Goal: Task Accomplishment & Management: Use online tool/utility

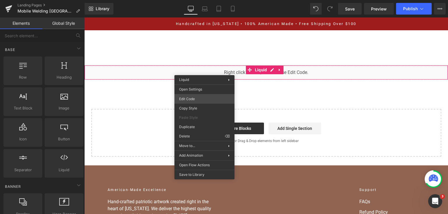
click at [201, 0] on div "You are previewing how the will restyle your page. You can not edit Elements in…" at bounding box center [224, 0] width 448 height 0
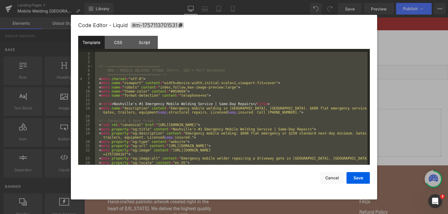
scroll to position [4303, 0]
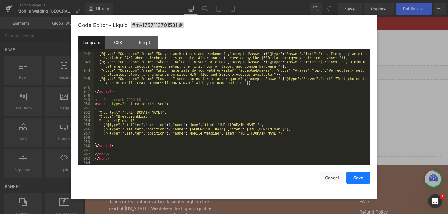
click at [367, 178] on button "Save" at bounding box center [357, 178] width 23 height 12
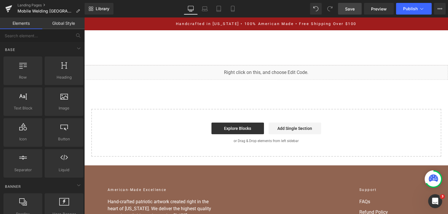
click at [354, 9] on span "Save" at bounding box center [350, 9] width 10 height 6
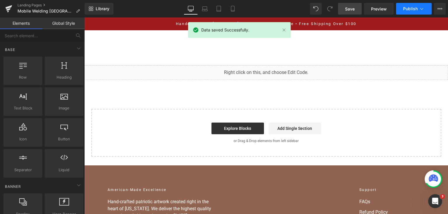
click at [406, 7] on span "Publish" at bounding box center [410, 8] width 15 height 5
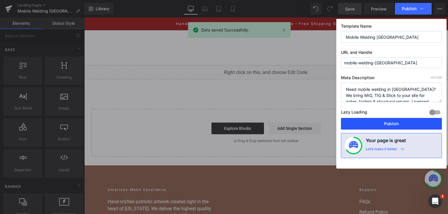
click at [391, 123] on button "Publish" at bounding box center [391, 124] width 101 height 12
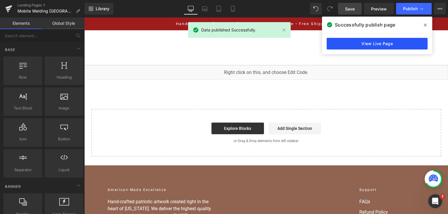
click at [392, 41] on link "View Live Page" at bounding box center [377, 44] width 101 height 12
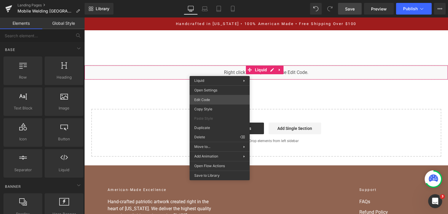
click at [208, 0] on div "You are previewing how the will restyle your page. You can not edit Elements in…" at bounding box center [224, 0] width 448 height 0
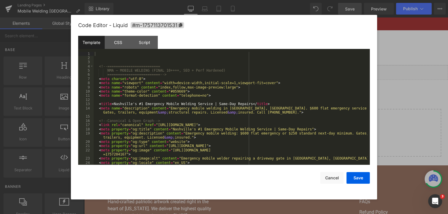
click at [225, 102] on div "<!-- ========================= NMA — MOBILE WELDING (FINAL 10++++, SEO + Perf H…" at bounding box center [231, 113] width 274 height 122
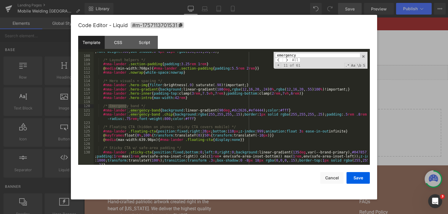
scroll to position [506, 0]
type input "emergency"
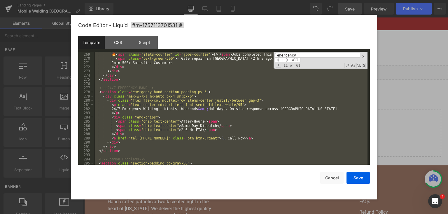
scroll to position [999, 0]
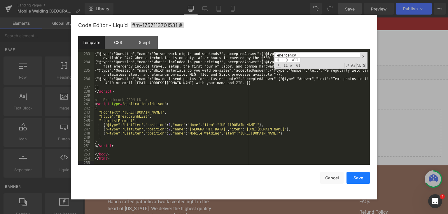
click at [365, 183] on button "Save" at bounding box center [357, 178] width 23 height 12
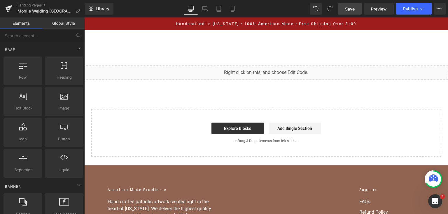
click at [356, 6] on link "Save" at bounding box center [350, 9] width 24 height 12
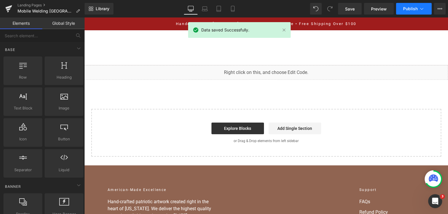
click at [413, 12] on button "Publish" at bounding box center [414, 9] width 36 height 12
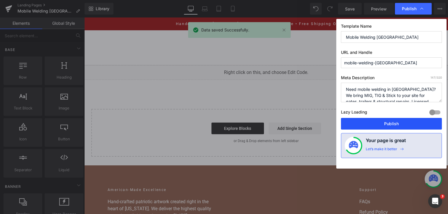
click at [384, 128] on button "Publish" at bounding box center [391, 124] width 101 height 12
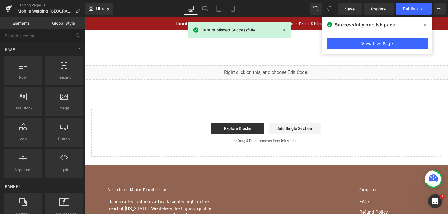
click at [322, 41] on div "View Live Page" at bounding box center [377, 43] width 110 height 21
click at [335, 46] on link "View Live Page" at bounding box center [377, 44] width 101 height 12
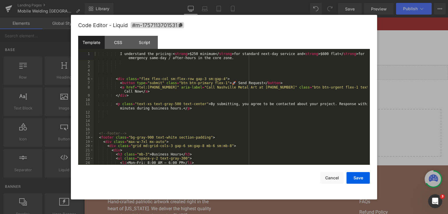
click at [199, 0] on div "You are previewing how the will restyle your page. You can not edit Elements in…" at bounding box center [224, 0] width 448 height 0
click at [222, 96] on div "I understand the pricing: < strong > $250 minimum </ strong > for standard next…" at bounding box center [231, 115] width 274 height 126
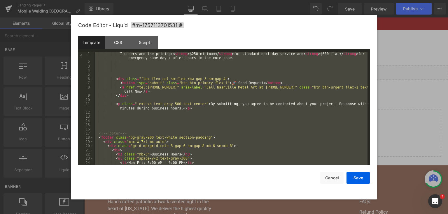
paste textarea
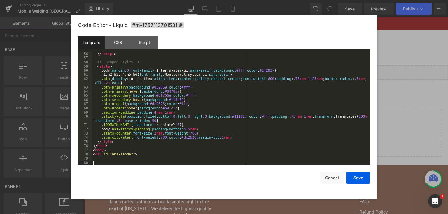
scroll to position [256, 0]
paste textarea
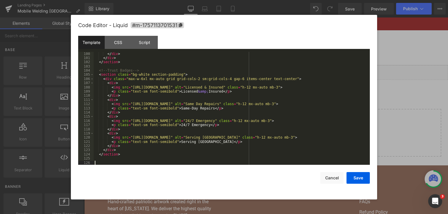
scroll to position [449, 0]
paste textarea
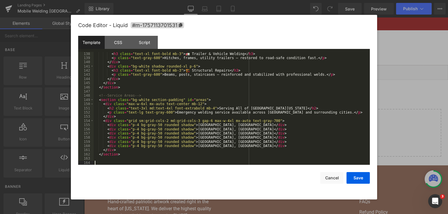
scroll to position [609, 0]
paste textarea
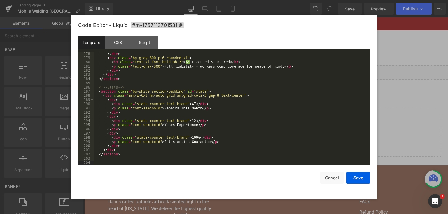
scroll to position [777, 0]
paste textarea
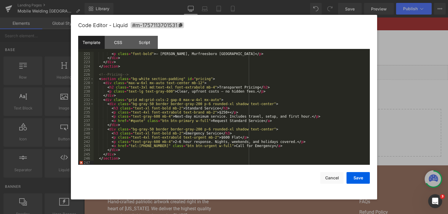
scroll to position [974, 0]
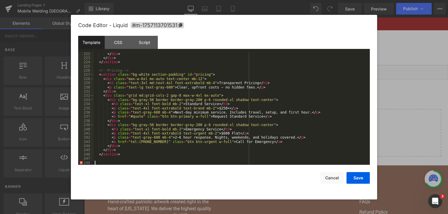
paste textarea
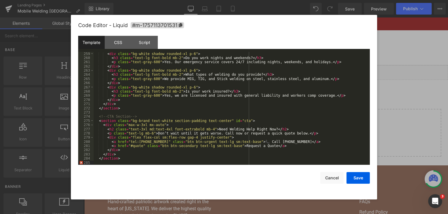
scroll to position [1133, 0]
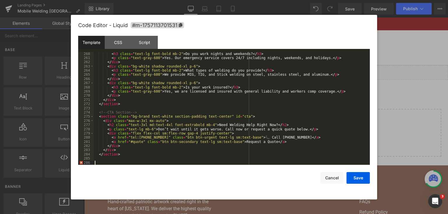
paste textarea
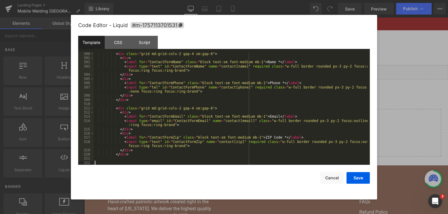
scroll to position [1301, 0]
paste textarea
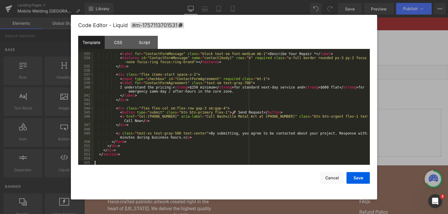
scroll to position [1461, 0]
paste textarea
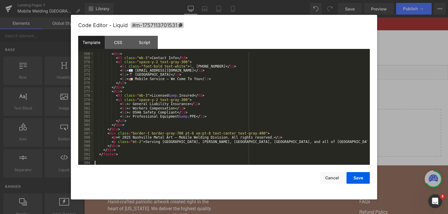
scroll to position [1624, 0]
paste textarea
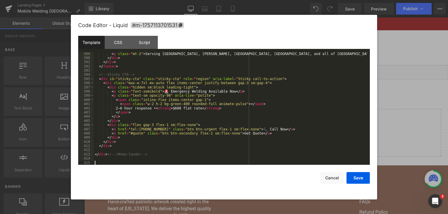
scroll to position [1713, 0]
paste textarea
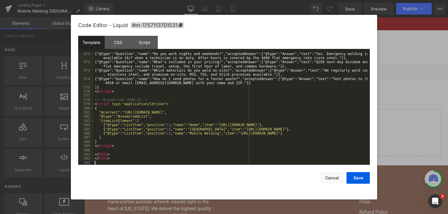
scroll to position [2489, 0]
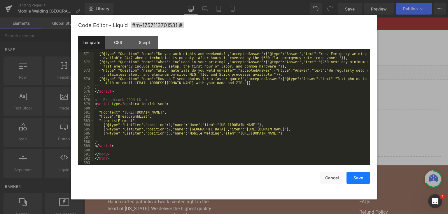
click at [365, 180] on button "Save" at bounding box center [357, 178] width 23 height 12
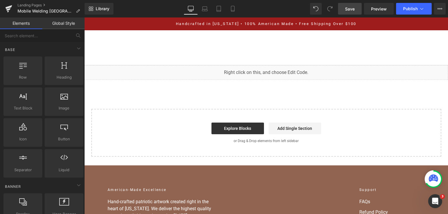
click at [354, 10] on span "Save" at bounding box center [350, 9] width 10 height 6
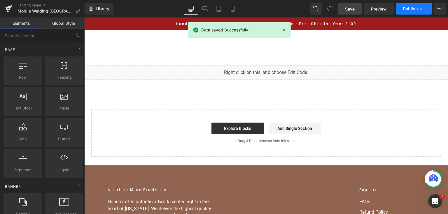
click at [408, 9] on span "Publish" at bounding box center [410, 8] width 15 height 5
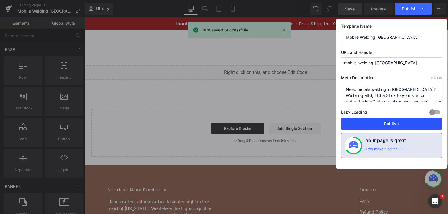
click at [378, 127] on button "Publish" at bounding box center [391, 124] width 101 height 12
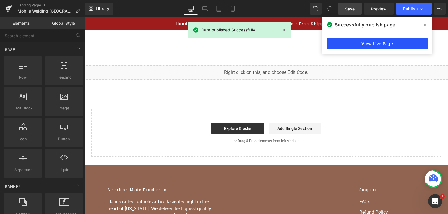
click at [351, 45] on link "View Live Page" at bounding box center [377, 44] width 101 height 12
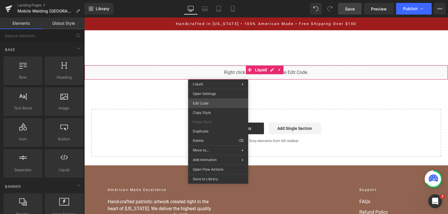
click at [219, 0] on div "You are previewing how the will restyle your page. You can not edit Elements in…" at bounding box center [224, 0] width 448 height 0
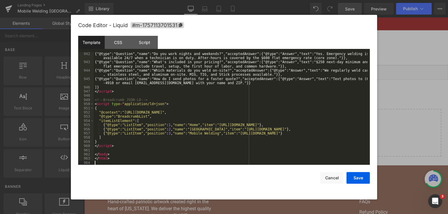
scroll to position [4303, 0]
click at [361, 177] on button "Save" at bounding box center [357, 178] width 23 height 12
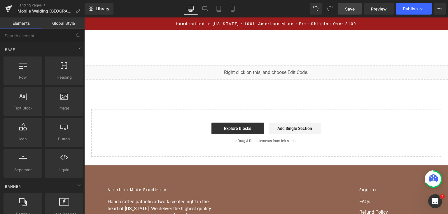
click at [351, 8] on span "Save" at bounding box center [350, 9] width 10 height 6
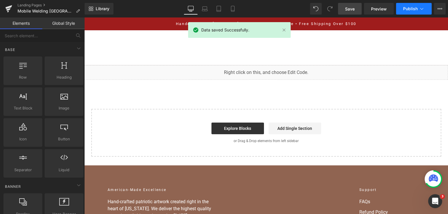
click at [409, 11] on span "Publish" at bounding box center [410, 8] width 15 height 5
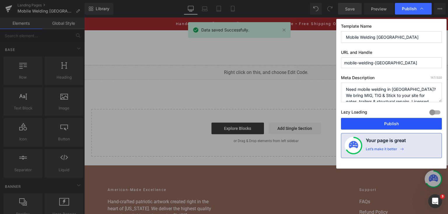
click at [396, 124] on button "Publish" at bounding box center [391, 124] width 101 height 12
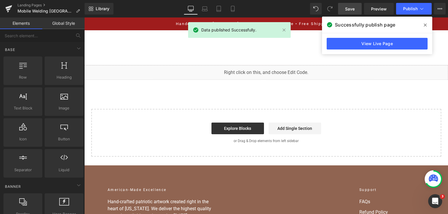
click at [389, 36] on div "View Live Page" at bounding box center [377, 43] width 110 height 21
click at [389, 41] on link "View Live Page" at bounding box center [377, 44] width 101 height 12
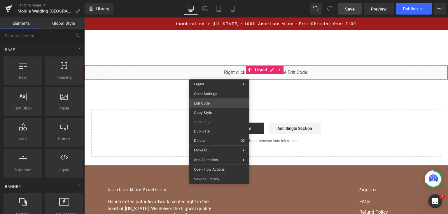
click at [210, 0] on div "You are previewing how the will restyle your page. You can not edit Elements in…" at bounding box center [224, 0] width 448 height 0
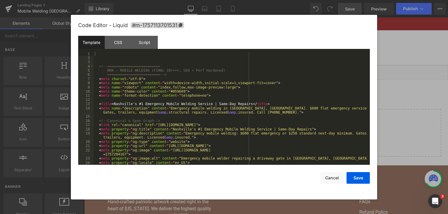
click at [220, 98] on div "<!-- ========================= NMA — MOBILE WELDING (FINAL 10++++, SEO + Perf H…" at bounding box center [231, 113] width 274 height 122
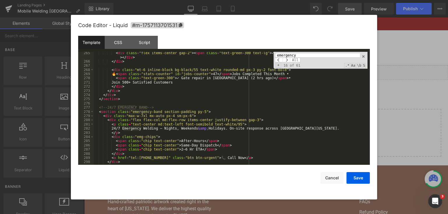
scroll to position [1284, 0]
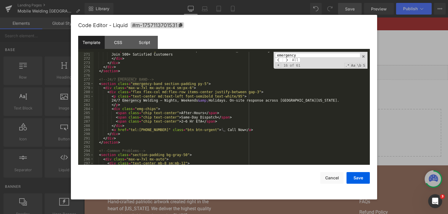
type input "emergency"
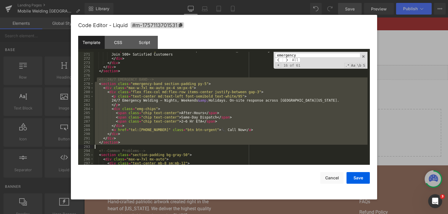
drag, startPoint x: 97, startPoint y: 80, endPoint x: 134, endPoint y: 146, distance: 76.4
click at [134, 146] on div "< span class = "text-green-300" > ✓ Gate repair in [GEOGRAPHIC_DATA] (2 hrs ago…" at bounding box center [231, 109] width 274 height 122
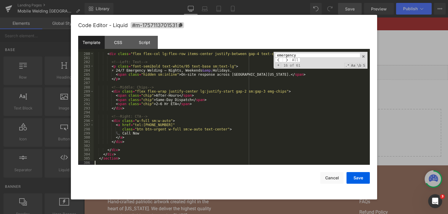
scroll to position [1322, 0]
click at [354, 175] on button "Save" at bounding box center [357, 178] width 23 height 12
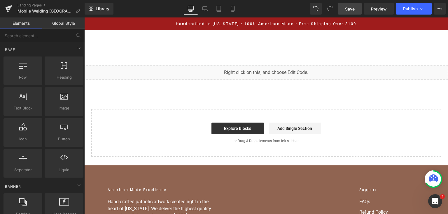
click at [348, 11] on span "Save" at bounding box center [350, 9] width 10 height 6
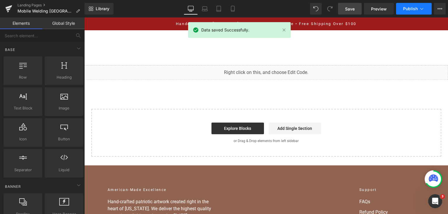
click at [404, 10] on span "Publish" at bounding box center [410, 8] width 15 height 5
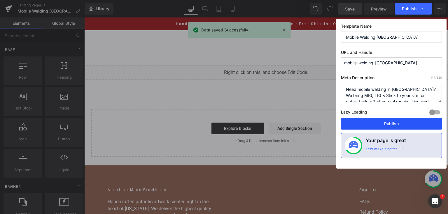
click at [388, 120] on button "Publish" at bounding box center [391, 124] width 101 height 12
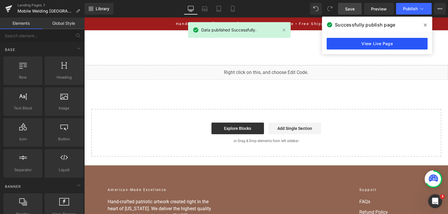
click at [403, 43] on link "View Live Page" at bounding box center [377, 44] width 101 height 12
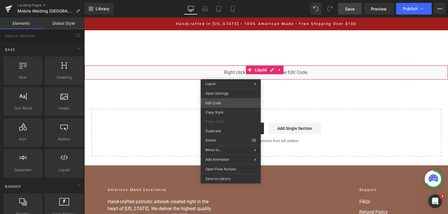
click at [229, 0] on div "You are previewing how the will restyle your page. You can not edit Elements in…" at bounding box center [224, 0] width 448 height 0
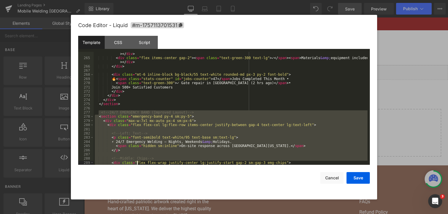
scroll to position [1326, 0]
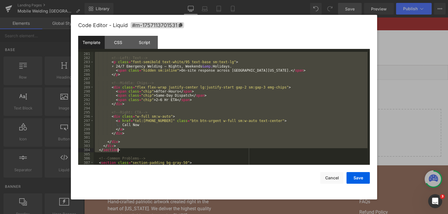
drag, startPoint x: 98, startPoint y: 118, endPoint x: 141, endPoint y: 150, distance: 52.9
click at [141, 150] on div "<!-- Left: Text --> < p class = "font-semibold text-white/95 text-base sm:text-…" at bounding box center [231, 113] width 274 height 122
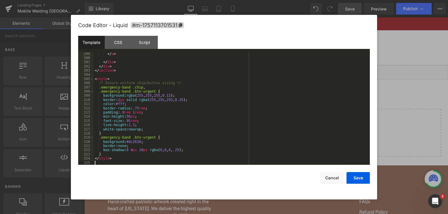
scroll to position [1402, 0]
click at [354, 175] on button "Save" at bounding box center [357, 178] width 23 height 12
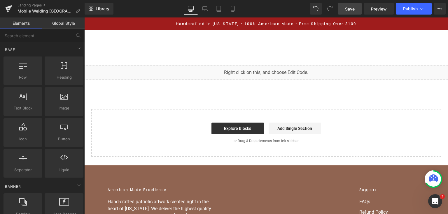
click at [348, 12] on link "Save" at bounding box center [350, 9] width 24 height 12
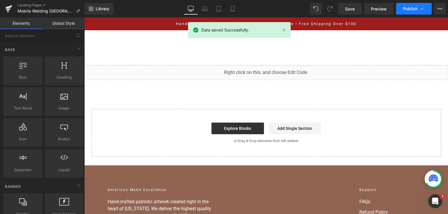
click at [405, 12] on button "Publish" at bounding box center [414, 9] width 36 height 12
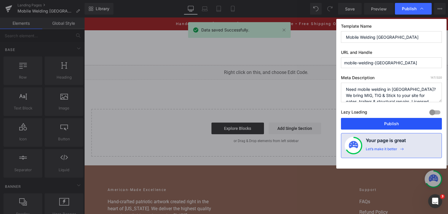
click at [370, 124] on button "Publish" at bounding box center [391, 124] width 101 height 12
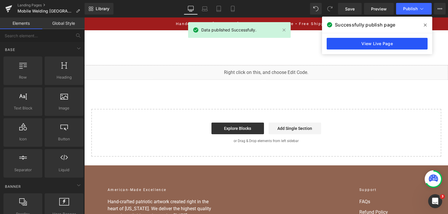
click at [407, 38] on link "View Live Page" at bounding box center [377, 44] width 101 height 12
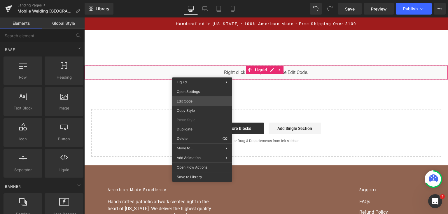
click at [201, 0] on div "You are previewing how the will restyle your page. You can not edit Elements in…" at bounding box center [224, 0] width 448 height 0
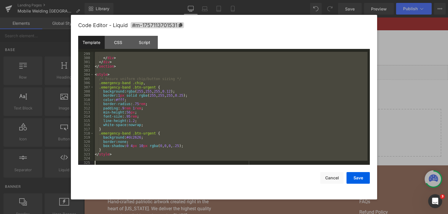
scroll to position [1414, 0]
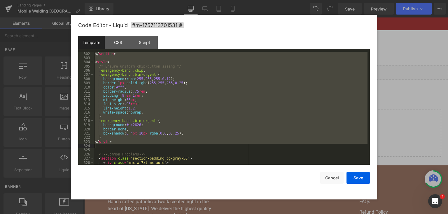
drag, startPoint x: 96, startPoint y: 82, endPoint x: 157, endPoint y: 147, distance: 88.5
click at [157, 147] on div "</ section > < style > /* Ensure uniform chip/button sizing */ .emergency-band …" at bounding box center [231, 113] width 274 height 122
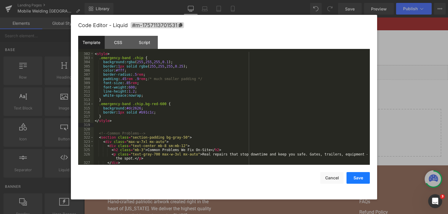
click at [361, 177] on button "Save" at bounding box center [357, 178] width 23 height 12
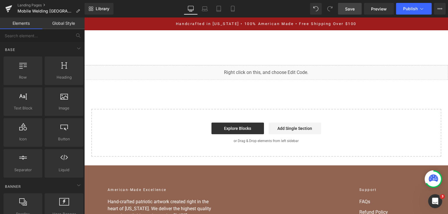
click at [343, 5] on link "Save" at bounding box center [350, 9] width 24 height 12
click at [357, 8] on link "Save" at bounding box center [350, 9] width 24 height 12
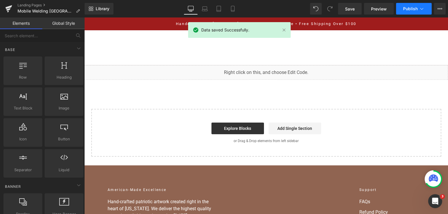
click at [401, 12] on button "Publish" at bounding box center [414, 9] width 36 height 12
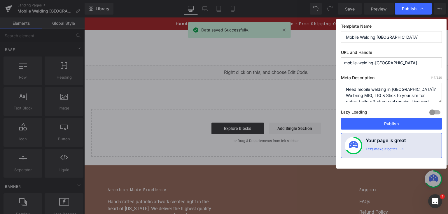
drag, startPoint x: 385, startPoint y: 122, endPoint x: 273, endPoint y: 4, distance: 162.9
click at [386, 122] on button "Publish" at bounding box center [391, 124] width 101 height 12
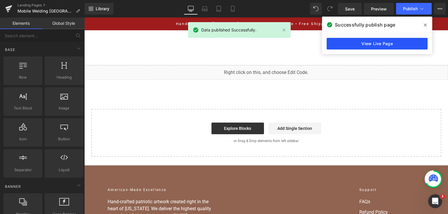
click at [414, 48] on link "View Live Page" at bounding box center [377, 44] width 101 height 12
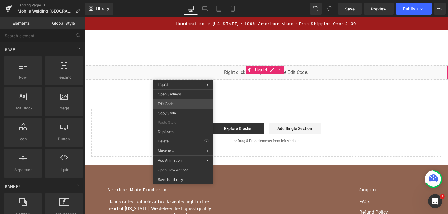
click at [181, 0] on div "You are previewing how the will restyle your page. You can not edit Elements in…" at bounding box center [224, 0] width 448 height 0
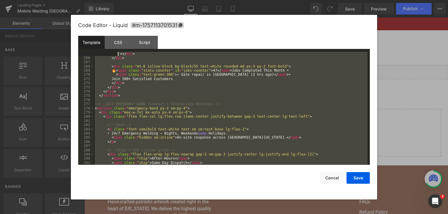
scroll to position [1238, 0]
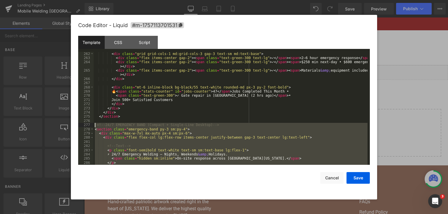
drag, startPoint x: 114, startPoint y: 148, endPoint x: 90, endPoint y: 126, distance: 33.0
click at [90, 126] on pre "262 263 264 265 266 267 268 269 270 271 272 273 274 275 276 277 278 279 280 281…" at bounding box center [224, 108] width 292 height 113
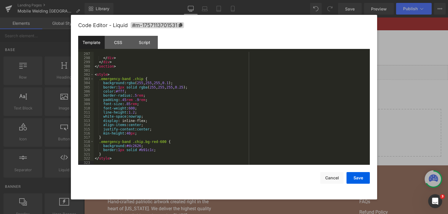
click at [352, 178] on button "Save" at bounding box center [357, 178] width 23 height 12
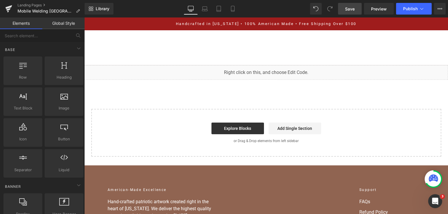
click at [346, 13] on link "Save" at bounding box center [350, 9] width 24 height 12
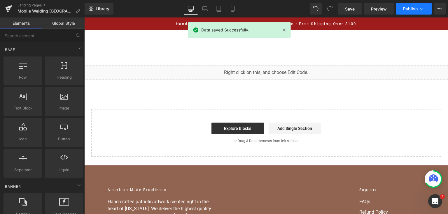
click at [405, 11] on button "Publish" at bounding box center [414, 9] width 36 height 12
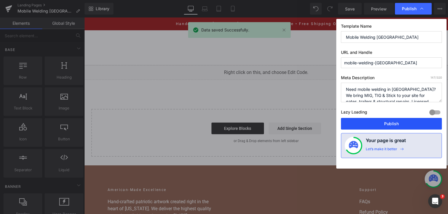
drag, startPoint x: 396, startPoint y: 122, endPoint x: 310, endPoint y: 98, distance: 89.1
click at [396, 122] on button "Publish" at bounding box center [391, 124] width 101 height 12
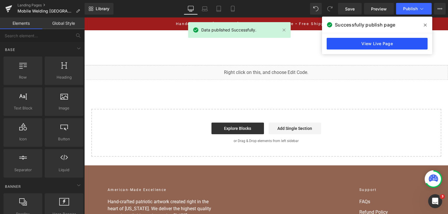
click at [391, 43] on link "View Live Page" at bounding box center [377, 44] width 101 height 12
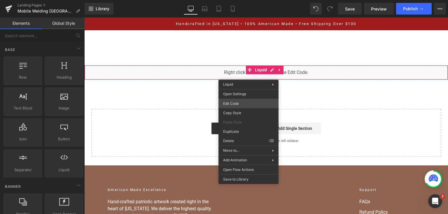
click at [258, 0] on div "You are previewing how the will restyle your page. You can not edit Elements in…" at bounding box center [224, 0] width 448 height 0
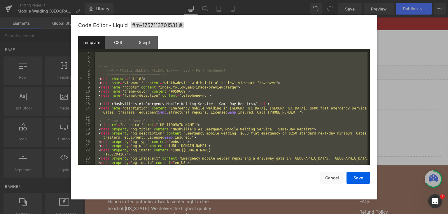
click at [384, 117] on div at bounding box center [224, 107] width 448 height 214
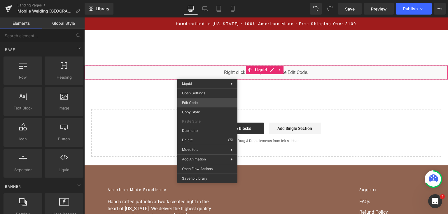
click at [206, 0] on div "You are previewing how the will restyle your page. You can not edit Elements in…" at bounding box center [224, 0] width 448 height 0
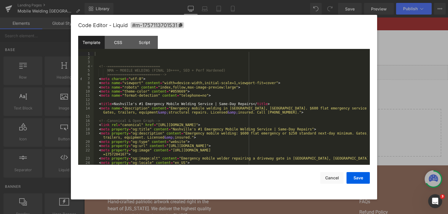
click at [370, 54] on div "Code Editor - Liquid #m-1757113701531 Template CSS Script Data 1 2 3 4 5 6 7 8 …" at bounding box center [224, 107] width 306 height 185
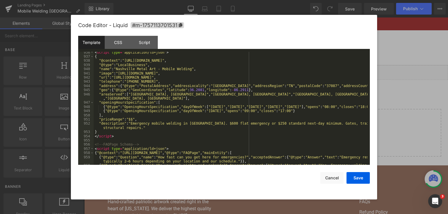
scroll to position [4269, 0]
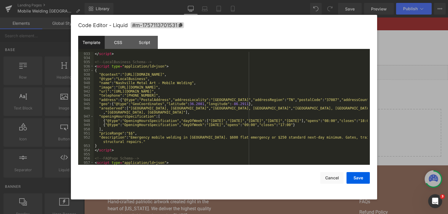
click at [205, 98] on div "}) ( ) ; </ script > <!-- LocalBusiness Schema --> < script type = "application…" at bounding box center [231, 109] width 274 height 122
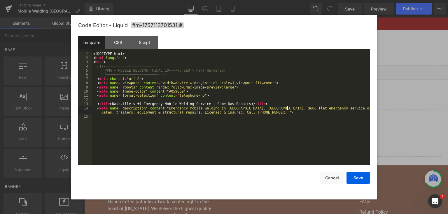
click at [288, 110] on div "<! DOCTYPE html > < html lang = "en" > < head > <!-- ========================= …" at bounding box center [231, 113] width 278 height 122
click at [288, 112] on div "<! DOCTYPE html > < html lang = "en" > < head > <!-- ========================= …" at bounding box center [231, 113] width 278 height 122
paste textarea
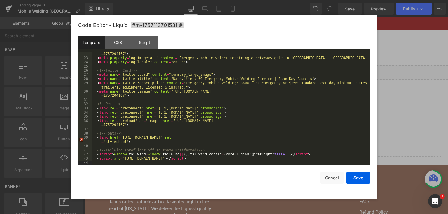
scroll to position [105, 0]
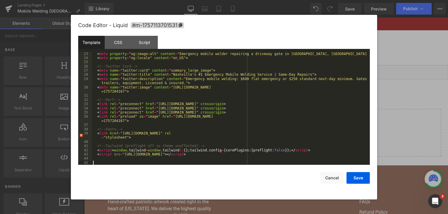
paste textarea
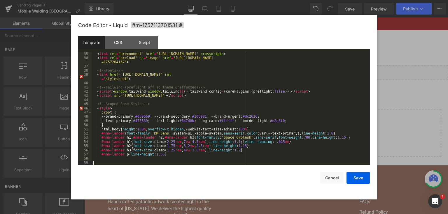
scroll to position [164, 0]
paste textarea
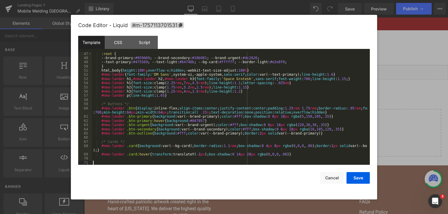
scroll to position [222, 0]
paste textarea
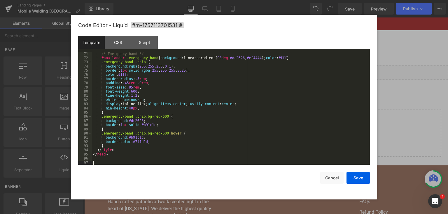
scroll to position [331, 0]
paste textarea
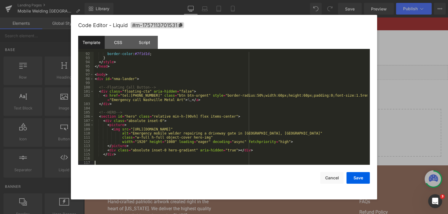
scroll to position [420, 0]
paste textarea
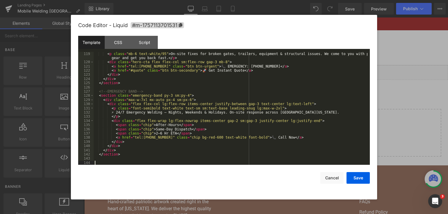
scroll to position [537, 0]
paste textarea
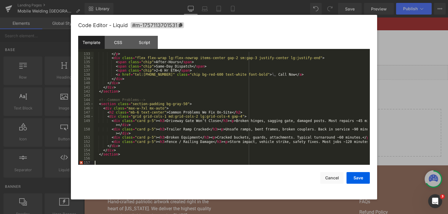
scroll to position [600, 0]
paste textarea
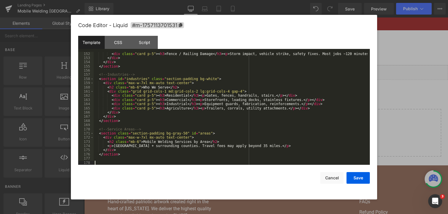
scroll to position [688, 0]
paste textarea
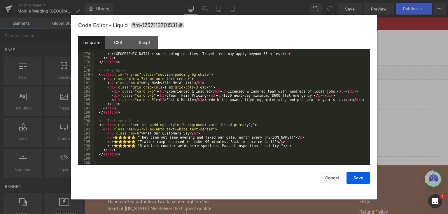
scroll to position [781, 0]
paste textarea
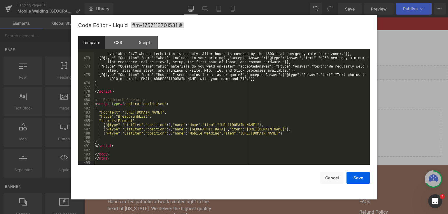
scroll to position [2057, 0]
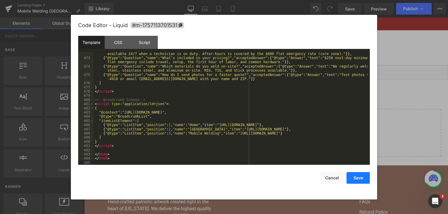
drag, startPoint x: 350, startPoint y: 172, endPoint x: 271, endPoint y: 114, distance: 97.7
click at [350, 172] on button "Save" at bounding box center [357, 178] width 23 height 12
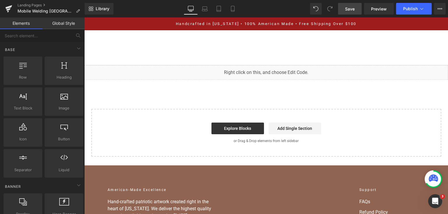
click at [352, 7] on span "Save" at bounding box center [350, 9] width 10 height 6
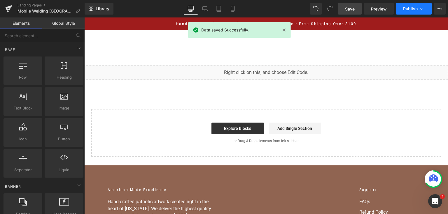
click at [409, 10] on span "Publish" at bounding box center [410, 8] width 15 height 5
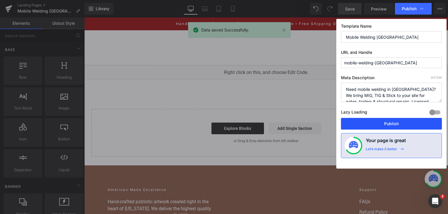
click at [393, 120] on button "Publish" at bounding box center [391, 124] width 101 height 12
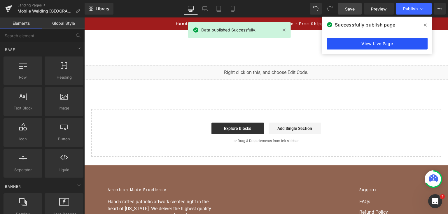
click at [379, 42] on link "View Live Page" at bounding box center [377, 44] width 101 height 12
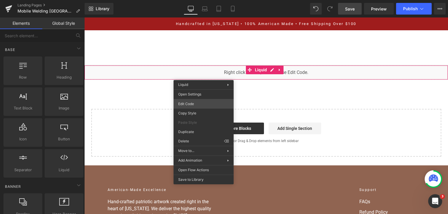
click at [203, 0] on div "You are previewing how the will restyle your page. You can not edit Elements in…" at bounding box center [224, 0] width 448 height 0
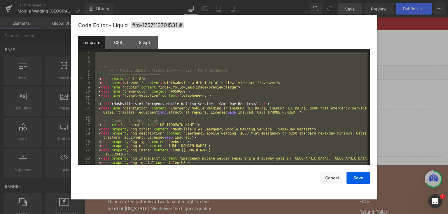
click at [412, 120] on div at bounding box center [224, 107] width 448 height 214
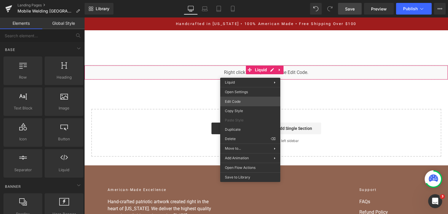
click at [250, 0] on div "You are previewing how the will restyle your page. You can not edit Elements in…" at bounding box center [224, 0] width 448 height 0
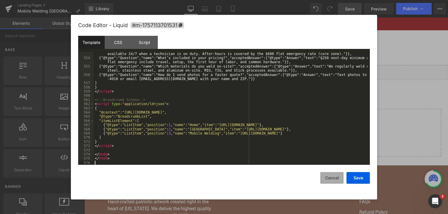
scroll to position [2565, 0]
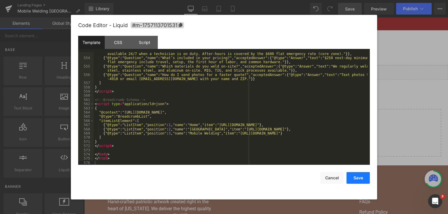
drag, startPoint x: 363, startPoint y: 175, endPoint x: 270, endPoint y: 15, distance: 185.2
click at [363, 175] on button "Save" at bounding box center [357, 178] width 23 height 12
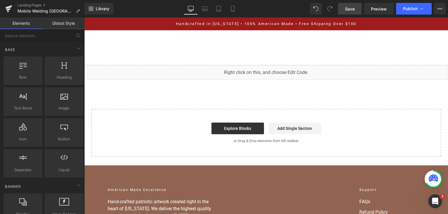
click at [352, 10] on span "Save" at bounding box center [350, 9] width 10 height 6
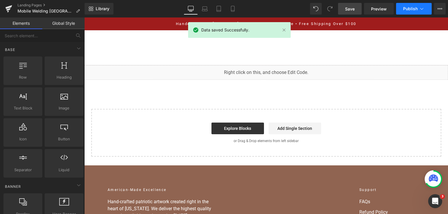
click at [405, 11] on span "Publish" at bounding box center [410, 8] width 15 height 5
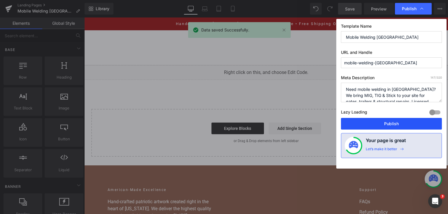
drag, startPoint x: 395, startPoint y: 121, endPoint x: 97, endPoint y: 20, distance: 315.0
click at [395, 121] on button "Publish" at bounding box center [391, 124] width 101 height 12
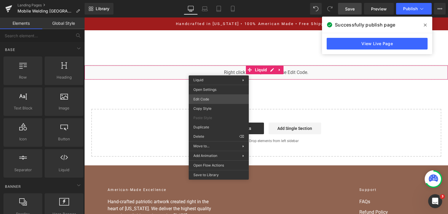
click at [214, 0] on div "You are previewing how the will restyle your page. You can not edit Elements in…" at bounding box center [224, 0] width 448 height 0
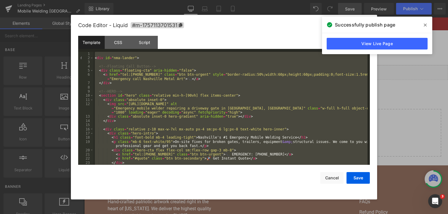
paste textarea
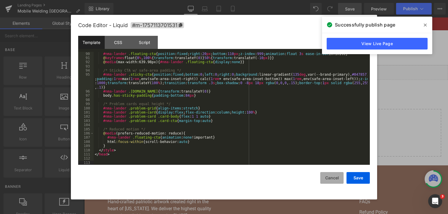
scroll to position [3094, 0]
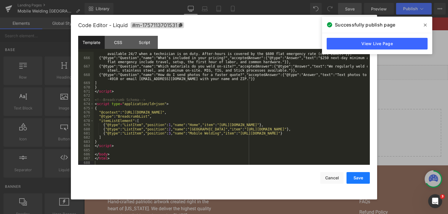
click at [353, 178] on button "Save" at bounding box center [357, 178] width 23 height 12
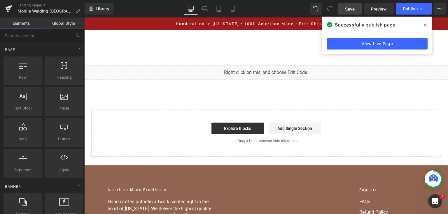
click at [350, 10] on span "Save" at bounding box center [350, 9] width 10 height 6
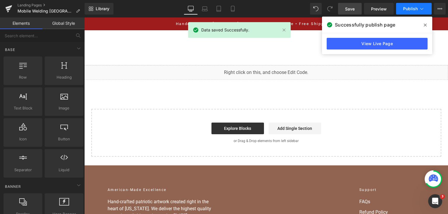
click at [401, 7] on button "Publish" at bounding box center [414, 9] width 36 height 12
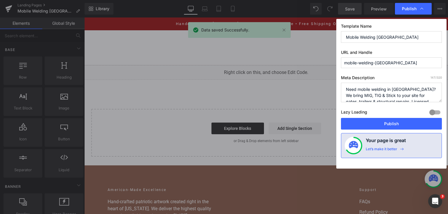
click at [397, 118] on div "Lazy Loading Build Upgrade plan to unlock" at bounding box center [391, 113] width 101 height 10
click at [396, 122] on button "Publish" at bounding box center [391, 124] width 101 height 12
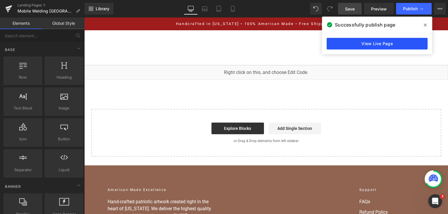
click at [354, 42] on link "View Live Page" at bounding box center [377, 44] width 101 height 12
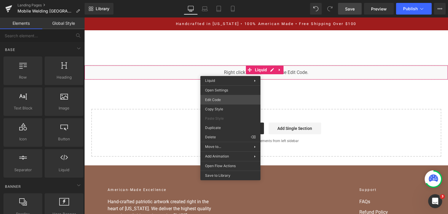
click at [228, 0] on div "You are previewing how the will restyle your page. You can not edit Elements in…" at bounding box center [224, 0] width 448 height 0
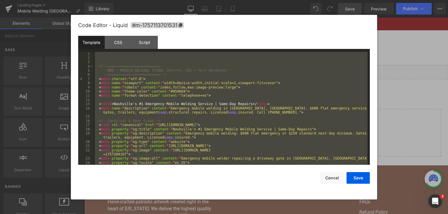
paste textarea
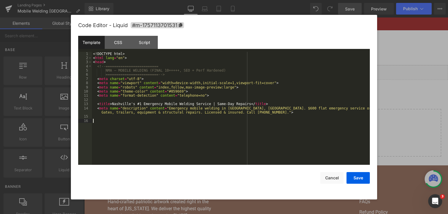
paste textarea
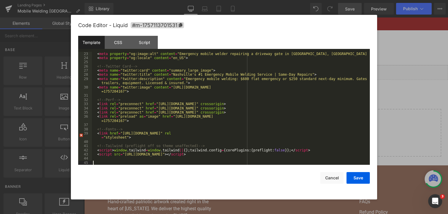
scroll to position [105, 0]
paste textarea
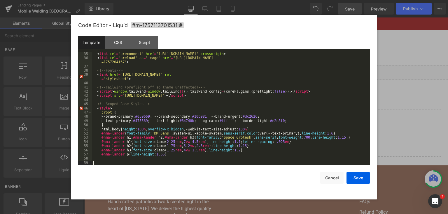
scroll to position [164, 0]
paste textarea
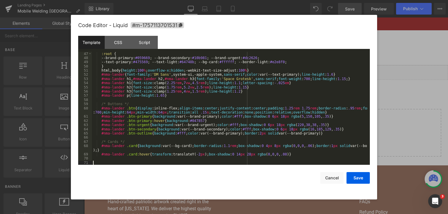
scroll to position [222, 0]
paste textarea
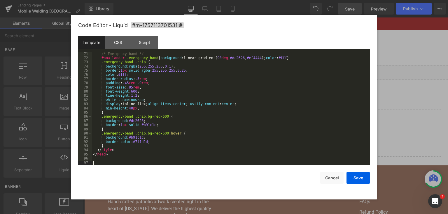
scroll to position [331, 0]
paste textarea
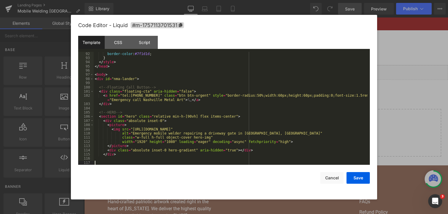
scroll to position [420, 0]
paste textarea
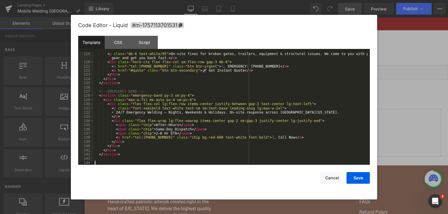
scroll to position [537, 0]
paste textarea
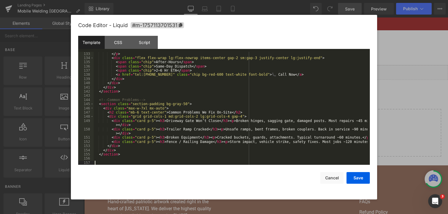
scroll to position [600, 0]
paste textarea
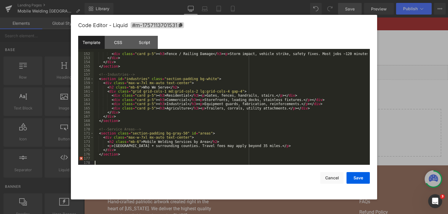
scroll to position [688, 0]
paste textarea
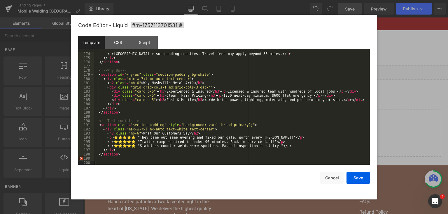
scroll to position [781, 0]
paste textarea
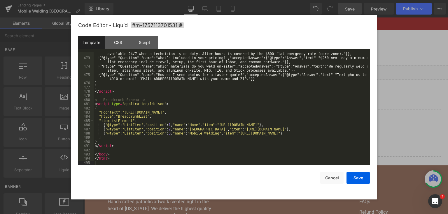
scroll to position [2057, 0]
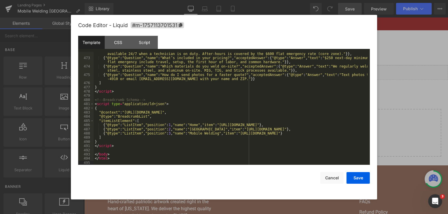
drag, startPoint x: 360, startPoint y: 175, endPoint x: 345, endPoint y: 7, distance: 169.2
click at [360, 175] on button "Save" at bounding box center [357, 178] width 23 height 12
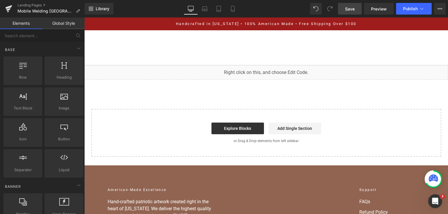
click at [345, 3] on link "Save" at bounding box center [350, 9] width 24 height 12
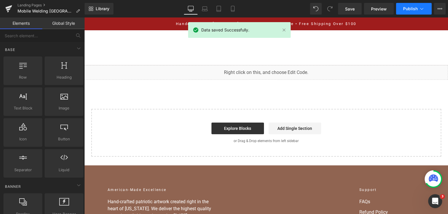
click at [416, 7] on span "Publish" at bounding box center [410, 8] width 15 height 5
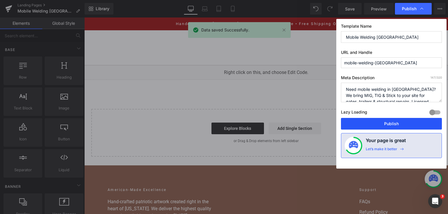
click at [396, 118] on button "Publish" at bounding box center [391, 124] width 101 height 12
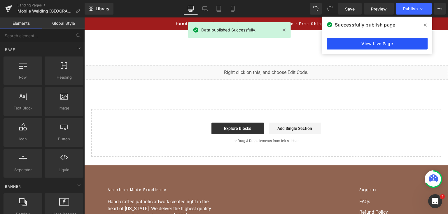
click at [345, 43] on link "View Live Page" at bounding box center [377, 44] width 101 height 12
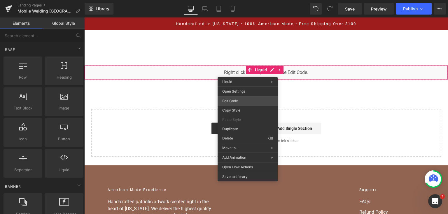
click at [246, 0] on div "You are previewing how the will restyle your page. You can not edit Elements in…" at bounding box center [224, 0] width 448 height 0
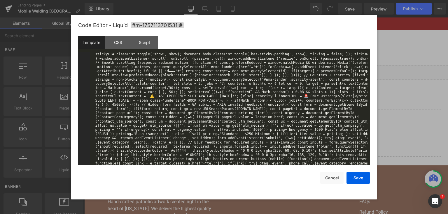
scroll to position [1263, 0]
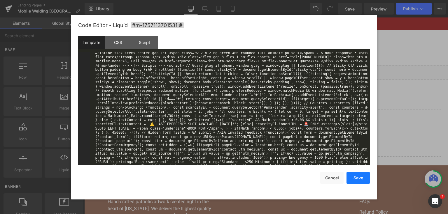
drag, startPoint x: 360, startPoint y: 175, endPoint x: 270, endPoint y: 38, distance: 163.2
click at [360, 175] on button "Save" at bounding box center [357, 178] width 23 height 12
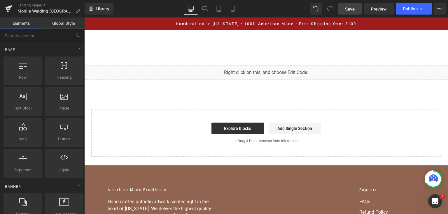
click at [347, 10] on span "Save" at bounding box center [350, 9] width 10 height 6
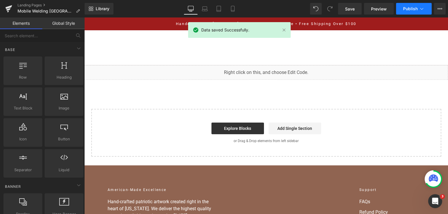
click at [403, 9] on span "Publish" at bounding box center [410, 8] width 15 height 5
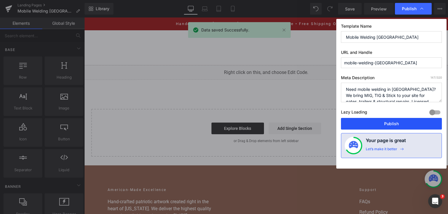
click at [391, 121] on button "Publish" at bounding box center [391, 124] width 101 height 12
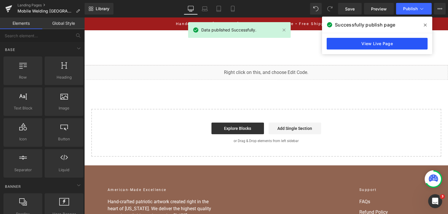
click at [371, 48] on link "View Live Page" at bounding box center [377, 44] width 101 height 12
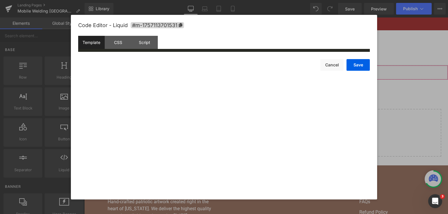
click at [199, 0] on div "You are previewing how the will restyle your page. You can not edit Elements in…" at bounding box center [224, 0] width 448 height 0
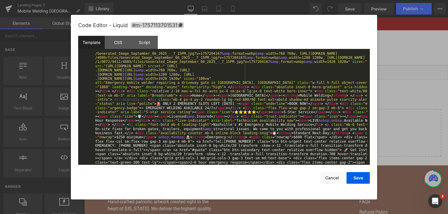
scroll to position [434, 0]
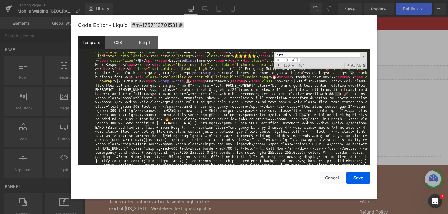
type input "info"
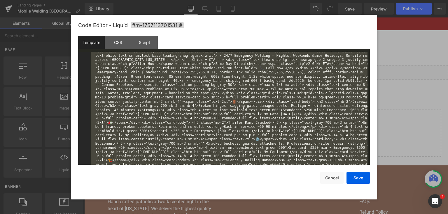
click at [225, 89] on div "<!-- ========================= NMA — MOBILE WELDING (FINAL 10++++, SEO + Perf H…" at bounding box center [229, 108] width 278 height 113
click at [168, 87] on div "<!-- ========================= NMA — MOBILE WELDING (FINAL 10++++, SEO + Perf H…" at bounding box center [229, 108] width 278 height 113
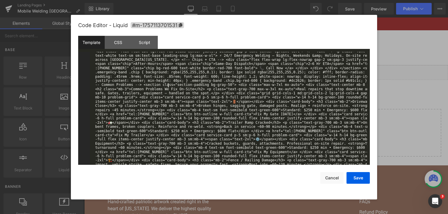
paste textarea
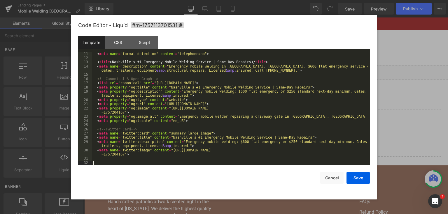
scroll to position [42, 0]
paste textarea
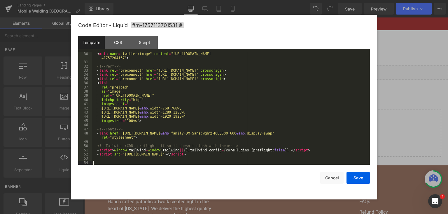
scroll to position [138, 0]
paste textarea
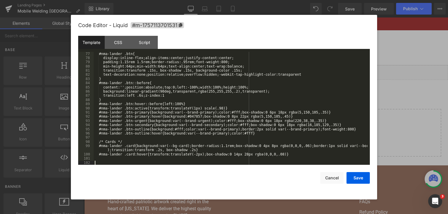
scroll to position [352, 0]
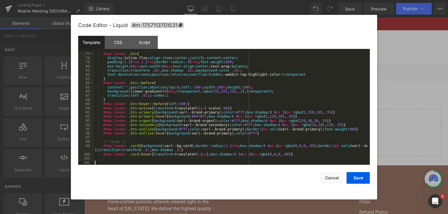
paste textarea
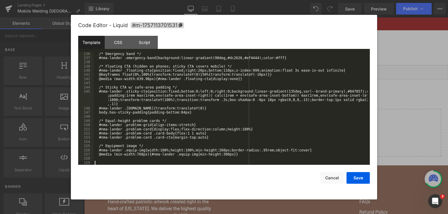
scroll to position [613, 0]
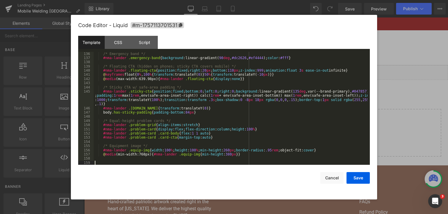
paste textarea
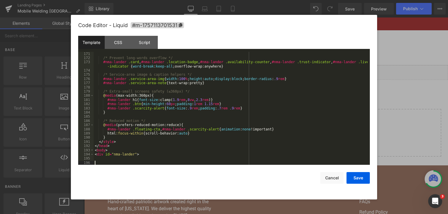
scroll to position [772, 0]
paste textarea
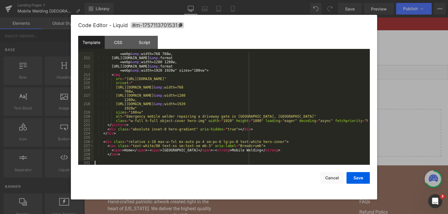
scroll to position [961, 0]
paste textarea
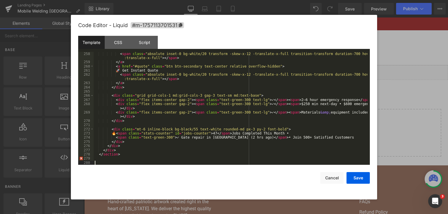
scroll to position [1196, 0]
paste textarea
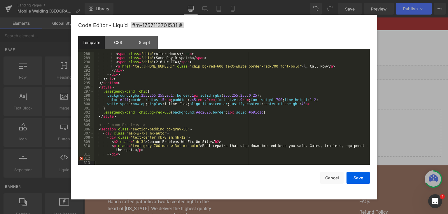
scroll to position [1339, 0]
paste textarea
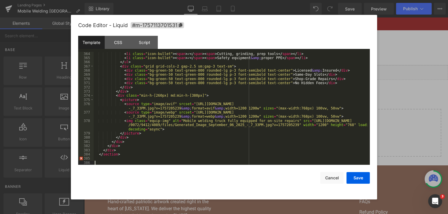
scroll to position [1696, 0]
paste textarea
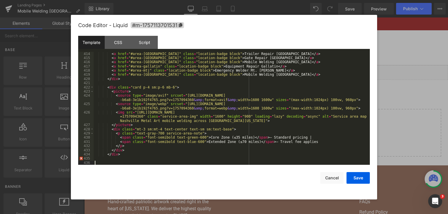
scroll to position [1944, 0]
paste textarea
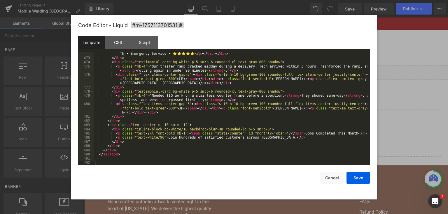
scroll to position [2267, 0]
paste textarea
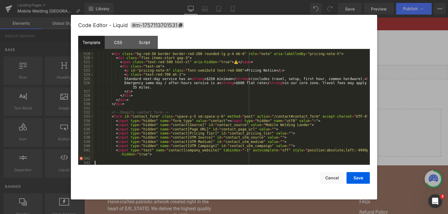
scroll to position [2540, 0]
paste textarea
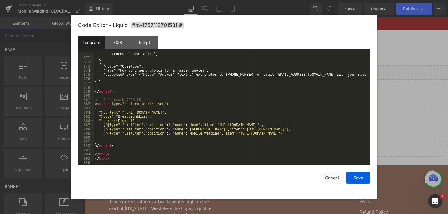
scroll to position [4084, 0]
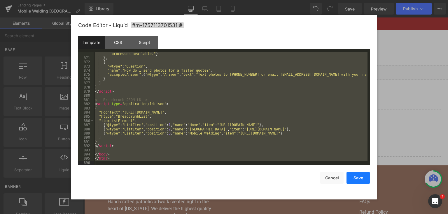
click at [359, 176] on button "Save" at bounding box center [357, 178] width 23 height 12
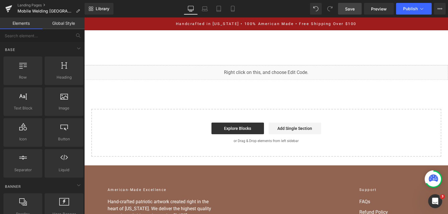
click at [355, 7] on link "Save" at bounding box center [350, 9] width 24 height 12
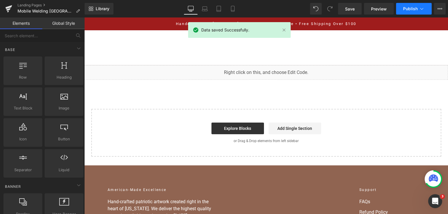
click at [411, 9] on span "Publish" at bounding box center [410, 8] width 15 height 5
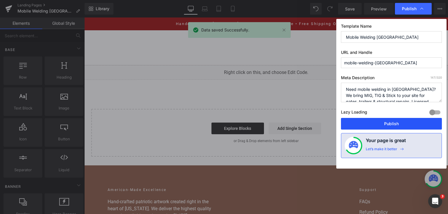
click at [392, 127] on button "Publish" at bounding box center [391, 124] width 101 height 12
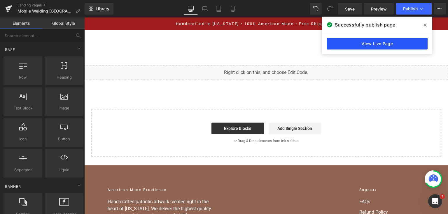
click at [403, 42] on link "View Live Page" at bounding box center [377, 44] width 101 height 12
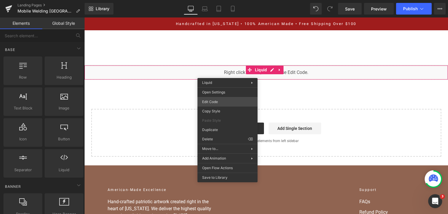
click at [222, 0] on div "You are previewing how the will restyle your page. You can not edit Elements in…" at bounding box center [224, 0] width 448 height 0
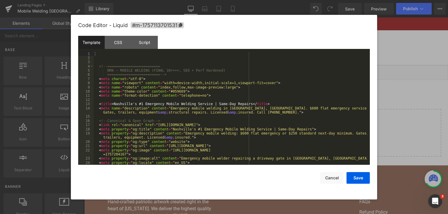
click at [216, 97] on div "<!-- ========================= NMA — MOBILE WELDING (FINAL 10++++, SEO + Perf H…" at bounding box center [231, 113] width 274 height 122
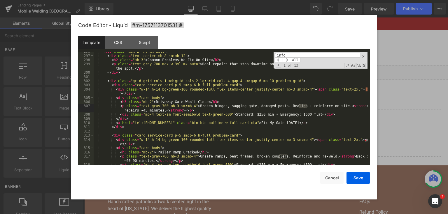
type input "info"
click at [308, 55] on input "info" at bounding box center [317, 55] width 85 height 5
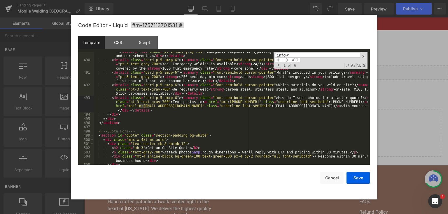
scroll to position [2382, 0]
type input "info@nashville"
click at [145, 108] on div "< details class = "card p-5 sm:p-6" open = "" > < summary class = "font-semibol…" at bounding box center [231, 108] width 274 height 113
click at [263, 107] on div "< details class = "card p-5 sm:p-6" open = "" > < summary class = "font-semibol…" at bounding box center [231, 110] width 274 height 130
click at [283, 120] on div "< details class = "card p-5 sm:p-6" open = "" > < summary class = "font-semibol…" at bounding box center [231, 110] width 274 height 130
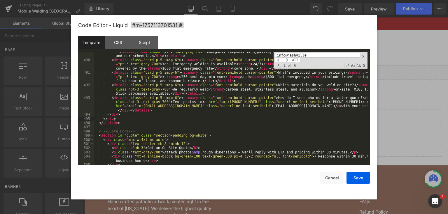
click at [300, 55] on input "info@nashville" at bounding box center [317, 55] width 85 height 5
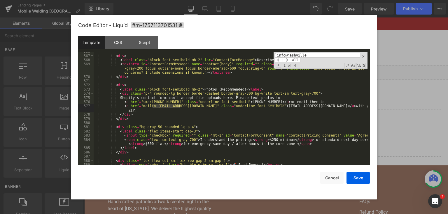
click at [163, 105] on div "< div > < label class = "block font-semibold mb-2" for = "ContactFormMessage" >…" at bounding box center [231, 108] width 274 height 113
drag, startPoint x: 160, startPoint y: 105, endPoint x: 189, endPoint y: 101, distance: 28.5
click at [160, 105] on div "< div > < label class = "block font-semibold mb-2" for = "ContactFormMessage" >…" at bounding box center [231, 111] width 274 height 122
click at [278, 107] on div "< div > < label class = "block font-semibold mb-2" for = "ContactFormMessage" >…" at bounding box center [231, 111] width 274 height 122
click at [298, 113] on div "< div > < label class = "block font-semibold mb-2" for = "ContactFormMessage" >…" at bounding box center [231, 111] width 274 height 122
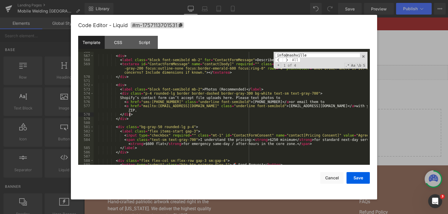
click at [296, 107] on div "< div > < label class = "block font-semibold mb-2" for = "ContactFormMessage" >…" at bounding box center [231, 111] width 274 height 122
click at [306, 55] on input "info@nashville" at bounding box center [317, 55] width 85 height 5
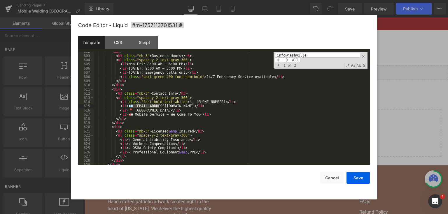
scroll to position [2962, 0]
click at [139, 106] on div "< div > < h3 class = "mb-3" > Business Hours </ h3 > < ul class = "space-y-2 te…" at bounding box center [231, 108] width 274 height 113
click at [309, 53] on input "info@nashville" at bounding box center [317, 55] width 85 height 5
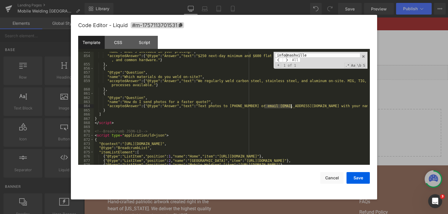
click at [271, 104] on div ""name" : "What's included in your pricing?" , "acceptedAnswer" : { "@type" : "A…" at bounding box center [231, 108] width 274 height 113
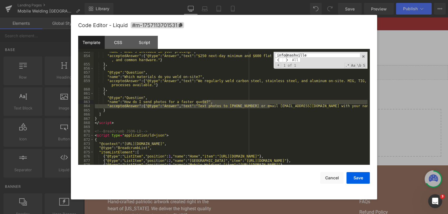
click at [273, 107] on div ""name" : "What's included in your pricing?" , "acceptedAnswer" : { "@type" : "A…" at bounding box center [231, 111] width 274 height 122
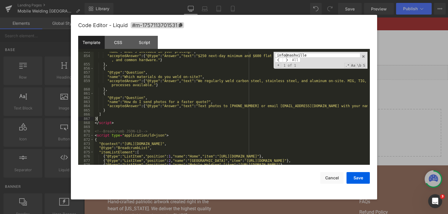
click at [315, 119] on div ""name" : "What's included in your pricing?" , "acceptedAnswer" : { "@type" : "A…" at bounding box center [231, 111] width 274 height 122
click at [349, 174] on button "Save" at bounding box center [357, 178] width 23 height 12
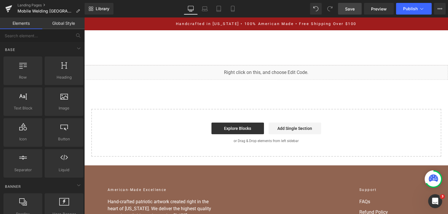
drag, startPoint x: 352, startPoint y: 8, endPoint x: 338, endPoint y: 0, distance: 16.4
click at [352, 7] on span "Save" at bounding box center [350, 9] width 10 height 6
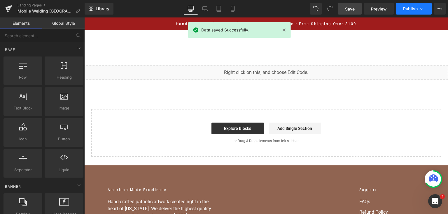
click at [411, 9] on span "Publish" at bounding box center [410, 8] width 15 height 5
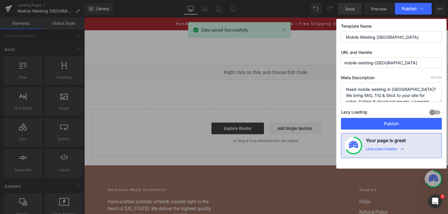
drag, startPoint x: 380, startPoint y: 124, endPoint x: 295, endPoint y: 3, distance: 147.4
click at [380, 124] on button "Publish" at bounding box center [391, 124] width 101 height 12
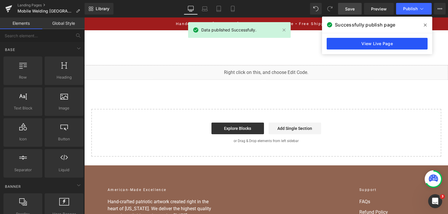
click at [363, 39] on link "View Live Page" at bounding box center [377, 44] width 101 height 12
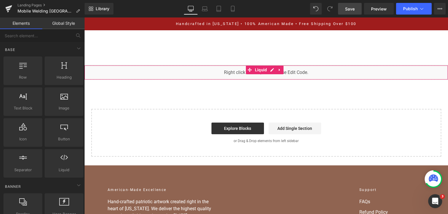
click at [198, 0] on div "You are previewing how the will restyle your page. You can not edit Elements in…" at bounding box center [224, 0] width 448 height 0
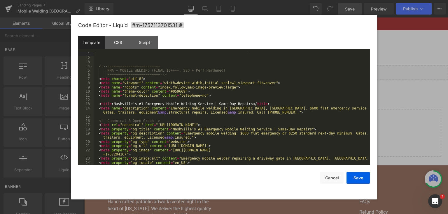
click at [227, 97] on div "<!-- ========================= NMA — MOBILE WELDING (FINAL 10++++, SEO + Perf H…" at bounding box center [231, 113] width 274 height 122
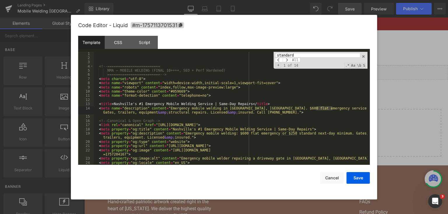
type input "standard"
click at [295, 54] on input "standard" at bounding box center [317, 55] width 85 height 5
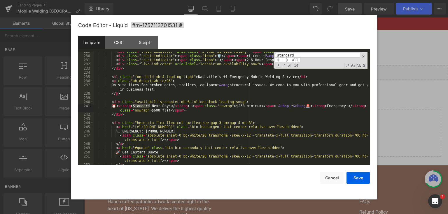
scroll to position [1081, 0]
click at [229, 108] on div "< div class = "trust-indicator" aria-label = "5-star service rating" > < span c…" at bounding box center [231, 111] width 274 height 122
drag, startPoint x: 349, startPoint y: 177, endPoint x: 287, endPoint y: 41, distance: 150.0
click at [349, 177] on button "Save" at bounding box center [357, 178] width 23 height 12
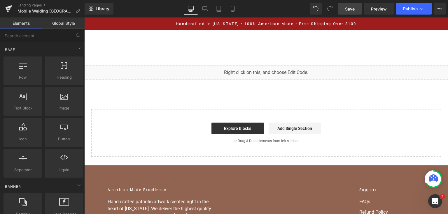
click at [356, 9] on link "Save" at bounding box center [350, 9] width 24 height 12
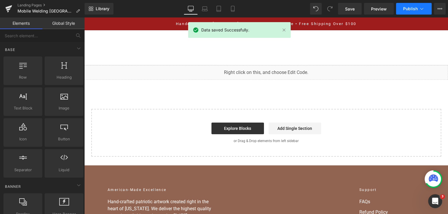
click at [410, 10] on span "Publish" at bounding box center [410, 8] width 15 height 5
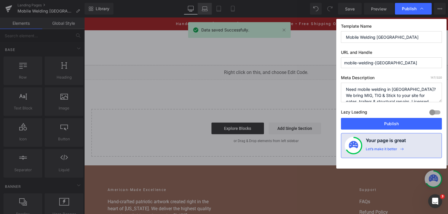
drag, startPoint x: 379, startPoint y: 121, endPoint x: 202, endPoint y: 9, distance: 209.6
click at [379, 121] on button "Publish" at bounding box center [391, 124] width 101 height 12
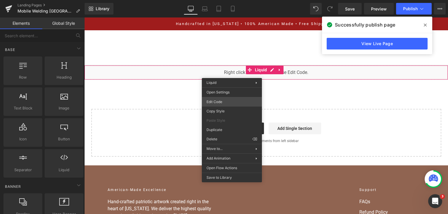
click at [230, 0] on div "You are previewing how the will restyle your page. You can not edit Elements in…" at bounding box center [224, 0] width 448 height 0
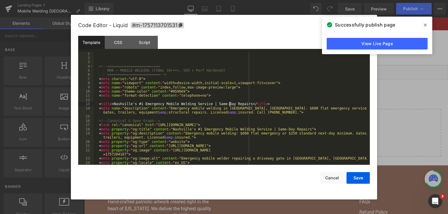
click at [230, 103] on div "<!-- ========================= NMA — MOBILE WELDING (FINAL 10++++, SEO + Perf H…" at bounding box center [231, 113] width 274 height 122
click at [230, 104] on div "<!-- ========================= NMA — MOBILE WELDING (FINAL 10++++, SEO + Perf H…" at bounding box center [231, 113] width 274 height 122
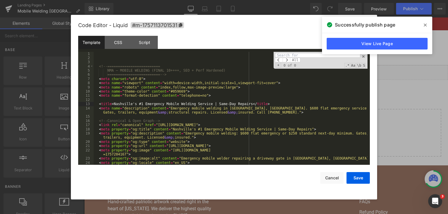
type input "$"
click at [287, 55] on input "250" at bounding box center [317, 55] width 85 height 5
type input "250"
click at [287, 56] on input "250" at bounding box center [317, 55] width 85 height 5
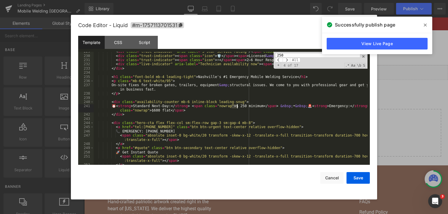
click at [234, 108] on div "< div class = "trust-indicator" aria-label = "5-star service rating" > < span c…" at bounding box center [231, 108] width 274 height 113
drag, startPoint x: 354, startPoint y: 179, endPoint x: 276, endPoint y: 42, distance: 157.5
click at [354, 179] on button "Save" at bounding box center [357, 178] width 23 height 12
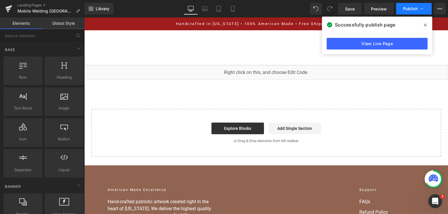
drag, startPoint x: 345, startPoint y: 6, endPoint x: 397, endPoint y: 11, distance: 52.7
click at [345, 5] on link "Save" at bounding box center [350, 9] width 24 height 12
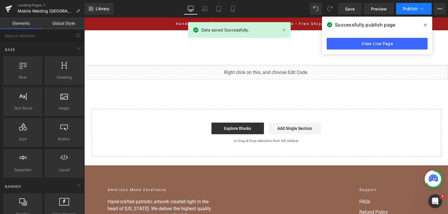
click at [415, 6] on button "Publish" at bounding box center [414, 9] width 36 height 12
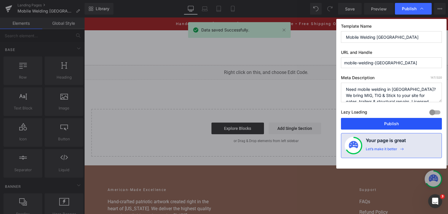
click at [401, 127] on button "Publish" at bounding box center [391, 124] width 101 height 12
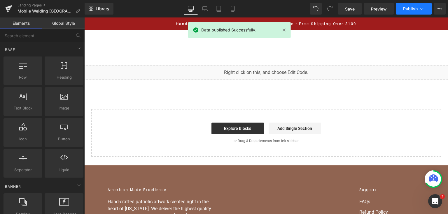
click at [412, 10] on span "Publish" at bounding box center [410, 8] width 15 height 5
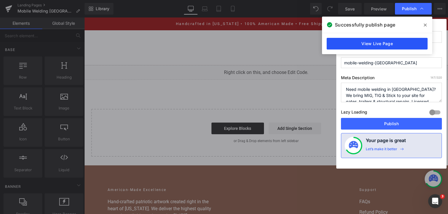
click at [375, 43] on link "View Live Page" at bounding box center [377, 44] width 101 height 12
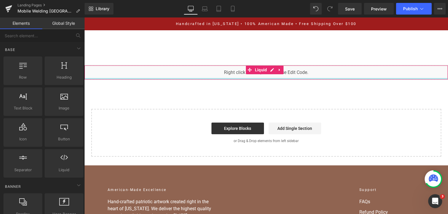
click at [252, 0] on div "You are previewing how the will restyle your page. You can not edit Elements in…" at bounding box center [224, 0] width 448 height 0
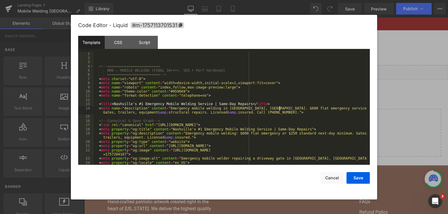
click at [280, 110] on div "<!-- ========================= NMA — MOBILE WELDING (FINAL 10++++, SEO + Perf H…" at bounding box center [231, 113] width 274 height 122
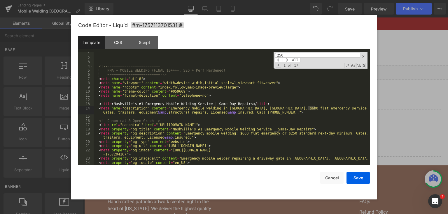
type input "250"
click at [297, 104] on div "<!-- ========================= NMA — MOBILE WELDING (FINAL 10++++, SEO + Perf H…" at bounding box center [231, 113] width 274 height 122
click at [310, 55] on input "250" at bounding box center [317, 55] width 85 height 5
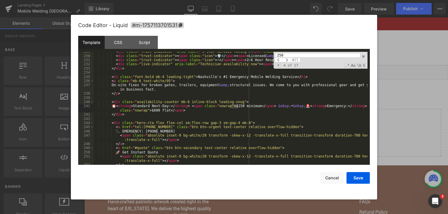
click at [319, 107] on div "< div class = "trust-indicator" aria-label = "5-star service rating" > < span c…" at bounding box center [231, 111] width 274 height 122
click at [340, 108] on div "< div class = "trust-indicator" aria-label = "5-star service rating" > < span c…" at bounding box center [231, 111] width 274 height 122
drag, startPoint x: 354, startPoint y: 180, endPoint x: 267, endPoint y: 12, distance: 189.2
click at [354, 180] on button "Save" at bounding box center [357, 178] width 23 height 12
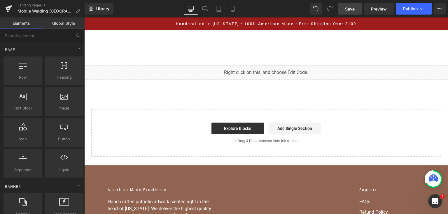
click at [348, 3] on link "Save" at bounding box center [350, 9] width 24 height 12
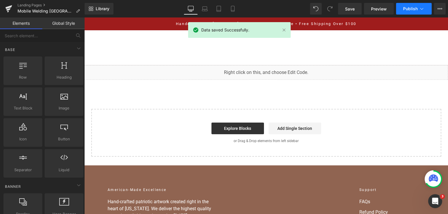
click at [414, 8] on span "Publish" at bounding box center [410, 8] width 15 height 5
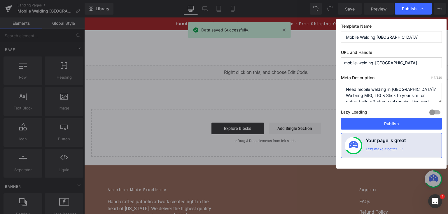
click at [363, 122] on button "Publish" at bounding box center [391, 124] width 101 height 12
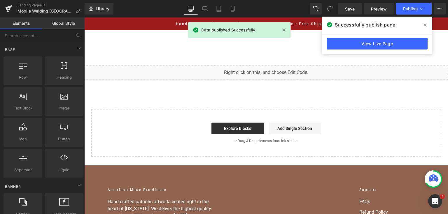
click at [355, 34] on div "View Live Page" at bounding box center [377, 43] width 110 height 21
click at [355, 43] on link "View Live Page" at bounding box center [377, 44] width 101 height 12
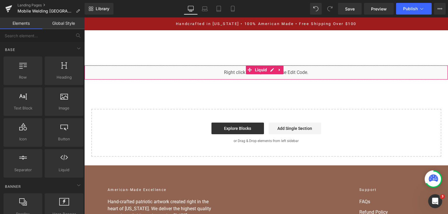
click at [244, 0] on div "You are previewing how the will restyle your page. You can not edit Elements in…" at bounding box center [224, 0] width 448 height 0
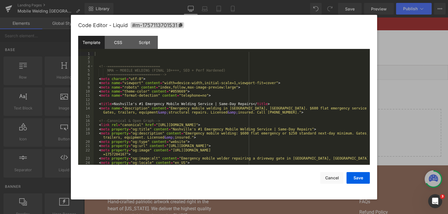
click at [243, 101] on div "<!-- ========================= NMA — MOBILE WELDING (FINAL 10++++, SEO + Perf H…" at bounding box center [231, 113] width 274 height 122
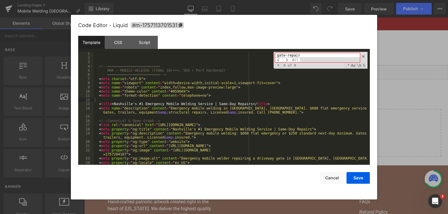
type input "gate-repair"
click at [333, 184] on button "Cancel" at bounding box center [331, 178] width 23 height 12
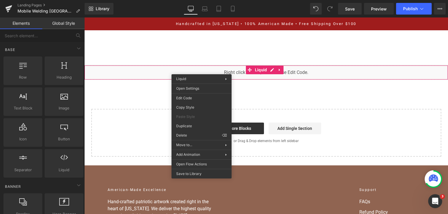
click at [201, 0] on div "You are previewing how the will restyle your page. You can not edit Elements in…" at bounding box center [224, 0] width 448 height 0
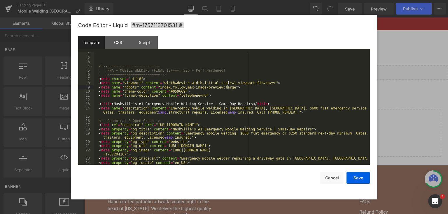
click at [270, 89] on div "<!-- ========================= NMA — MOBILE WELDING (FINAL 10++++, SEO + Perf H…" at bounding box center [231, 113] width 274 height 122
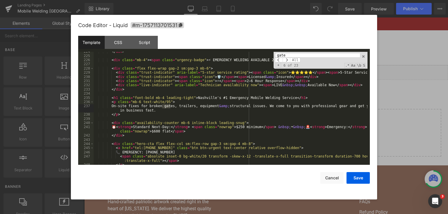
scroll to position [1060, 0]
type input "gate"
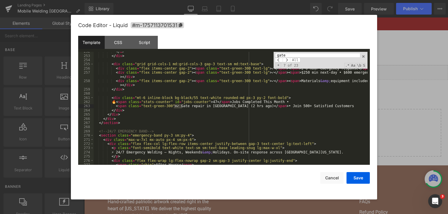
scroll to position [1194, 0]
click at [169, 104] on div "</ a > </ div > < div class = "grid grid-cols-1 md:grid-cols-3 gap-3 text-sm md…" at bounding box center [231, 111] width 274 height 122
click at [354, 178] on button "Save" at bounding box center [357, 178] width 23 height 12
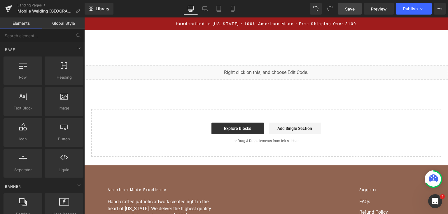
click at [357, 5] on link "Save" at bounding box center [350, 9] width 24 height 12
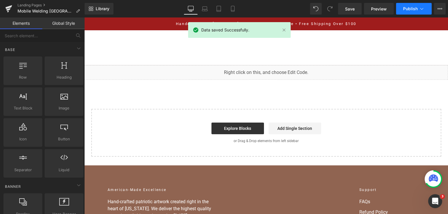
click at [411, 7] on span "Publish" at bounding box center [410, 8] width 15 height 5
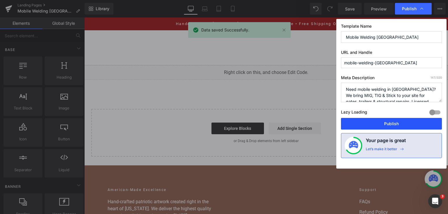
click at [392, 129] on button "Publish" at bounding box center [391, 124] width 101 height 12
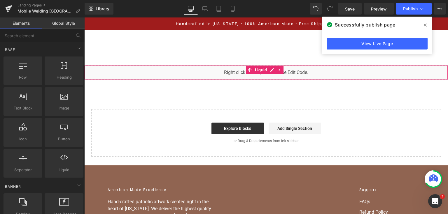
click at [228, 0] on div "You are previewing how the will restyle your page. You can not edit Elements in…" at bounding box center [224, 0] width 448 height 0
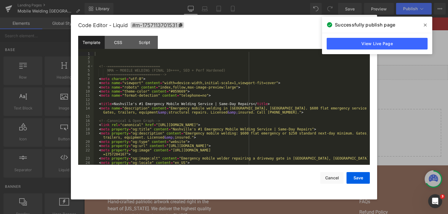
click at [235, 93] on div "<!-- ========================= NMA — MOBILE WELDING (FINAL 10++++, SEO + Perf H…" at bounding box center [231, 113] width 274 height 122
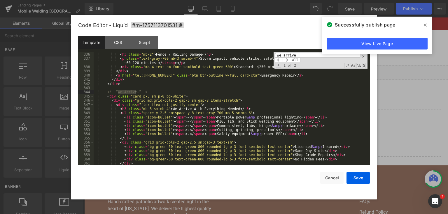
type input "we arrive"
click at [207, 117] on div "< div class = "card-body" > < h3 class = "mb-2" > Fence / Railing Damage </ h3 …" at bounding box center [231, 109] width 274 height 122
click at [208, 119] on div "< div class = "card-body" > < h3 class = "mb-2" > Fence / Railing Damage </ h3 …" at bounding box center [231, 109] width 274 height 122
click at [352, 182] on button "Save" at bounding box center [357, 178] width 23 height 12
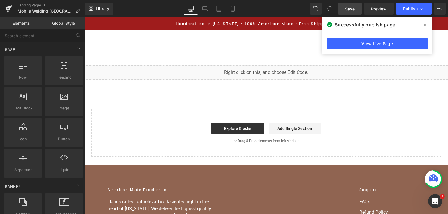
click at [352, 10] on span "Save" at bounding box center [350, 9] width 10 height 6
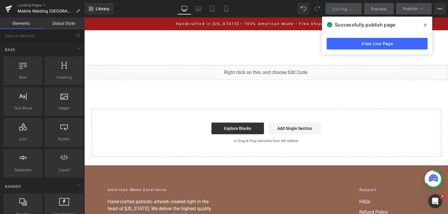
drag, startPoint x: 428, startPoint y: 23, endPoint x: 343, endPoint y: 6, distance: 86.0
click at [428, 23] on span at bounding box center [424, 24] width 9 height 9
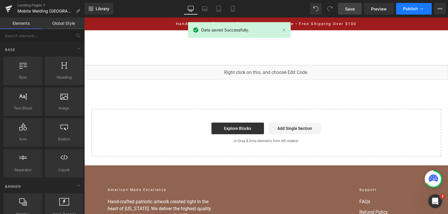
click at [420, 10] on icon at bounding box center [422, 9] width 6 height 6
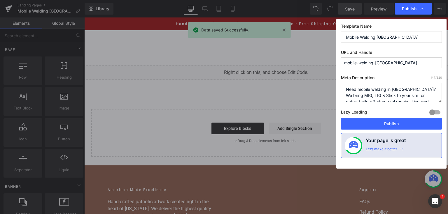
drag, startPoint x: 375, startPoint y: 126, endPoint x: 190, endPoint y: 11, distance: 217.9
click at [375, 126] on button "Publish" at bounding box center [391, 124] width 101 height 12
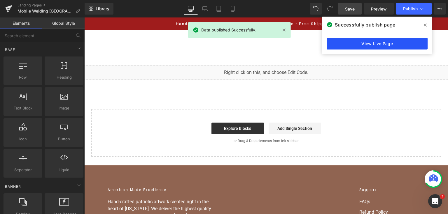
click at [344, 49] on link "View Live Page" at bounding box center [377, 44] width 101 height 12
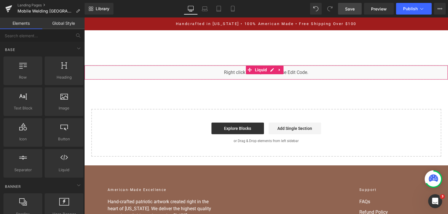
click at [236, 0] on div "You are previewing how the will restyle your page. You can not edit Elements in…" at bounding box center [224, 0] width 448 height 0
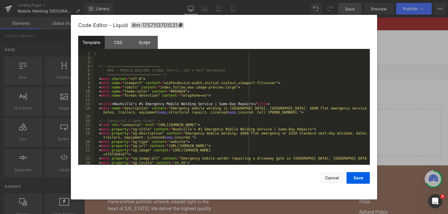
click at [222, 96] on div "<!-- ========================= NMA — MOBILE WELDING (FINAL 10++++, SEO + Perf H…" at bounding box center [231, 113] width 274 height 122
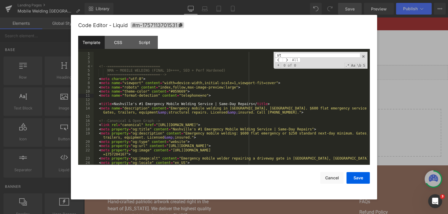
type input "sta"
click at [223, 97] on div "<!-- ========================= NMA — MOBILE WELDING (FINAL 10++++, SEO + Perf H…" at bounding box center [231, 113] width 274 height 122
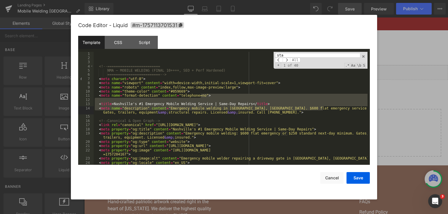
click at [294, 55] on input "sta" at bounding box center [317, 55] width 85 height 5
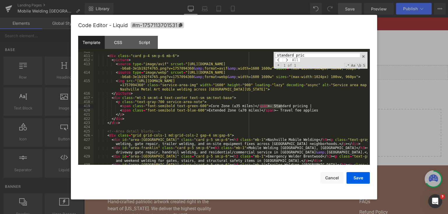
scroll to position [1942, 0]
type input "standard pric"
click at [294, 106] on div "< div class = "card p-4 sm:p-6 mb-6" > < picture > < source type = "image/avif"…" at bounding box center [231, 113] width 274 height 126
click at [198, 110] on div "< div class = "card p-4 sm:p-6 mb-6" > < picture > < source type = "image/avif"…" at bounding box center [231, 113] width 274 height 126
click at [374, 176] on div "Code Editor - Liquid #m-1757113701531 Template CSS Script Data 410 411 412 413 …" at bounding box center [224, 107] width 306 height 185
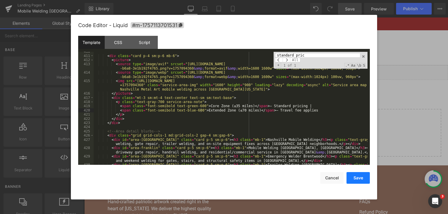
drag, startPoint x: 359, startPoint y: 177, endPoint x: 269, endPoint y: 8, distance: 191.3
click at [359, 177] on button "Save" at bounding box center [357, 178] width 23 height 12
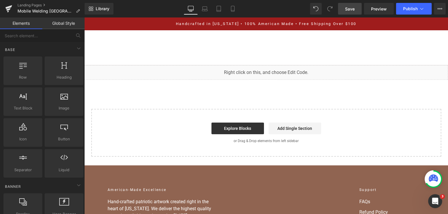
click at [350, 13] on link "Save" at bounding box center [350, 9] width 24 height 12
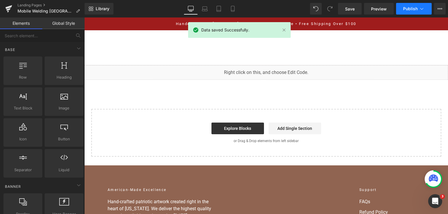
click at [406, 8] on span "Publish" at bounding box center [410, 8] width 15 height 5
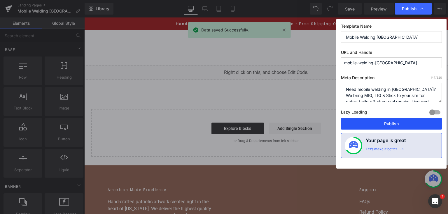
click at [402, 126] on button "Publish" at bounding box center [391, 124] width 101 height 12
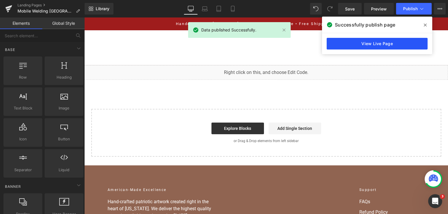
click at [342, 38] on link "View Live Page" at bounding box center [377, 44] width 101 height 12
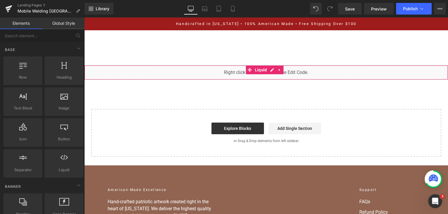
click at [215, 0] on div "You are previewing how the will restyle your page. You can not edit Elements in…" at bounding box center [224, 0] width 448 height 0
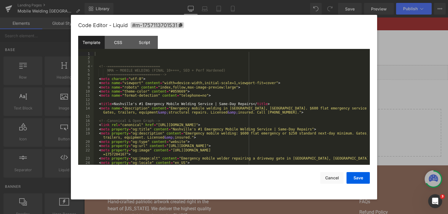
click at [214, 99] on div "<!-- ========================= NMA — MOBILE WELDING (FINAL 10++++, SEO + Perf H…" at bounding box center [231, 113] width 274 height 122
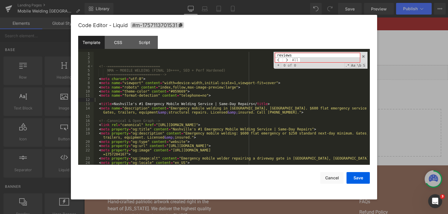
click at [295, 53] on input "reviews" at bounding box center [317, 55] width 85 height 5
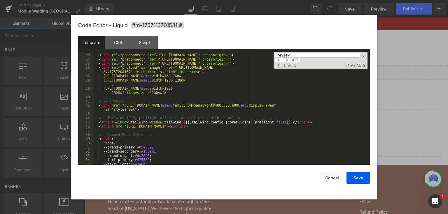
scroll to position [168, 0]
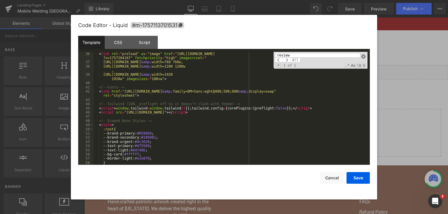
type input "review"
click at [364, 57] on span at bounding box center [363, 57] width 4 height 4
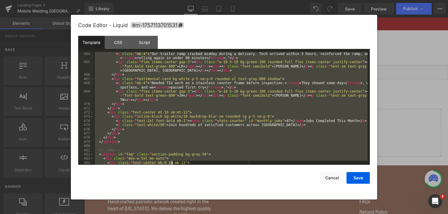
scroll to position [2296, 0]
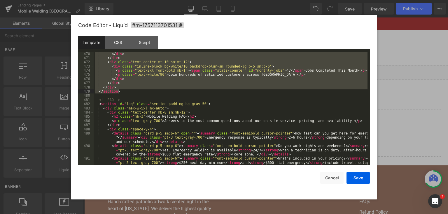
drag, startPoint x: 99, startPoint y: 71, endPoint x: 187, endPoint y: 93, distance: 91.1
click at [187, 93] on div "</ div > </ div > < div class = "text-center mt-10 sm:mt-12" > < div class = "i…" at bounding box center [231, 117] width 274 height 130
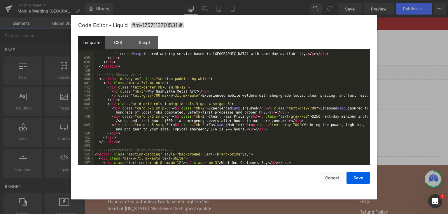
scroll to position [2076, 0]
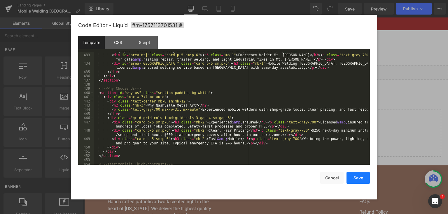
click at [367, 178] on button "Save" at bounding box center [357, 178] width 23 height 12
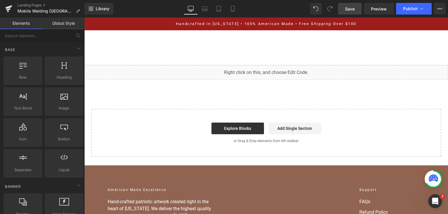
click at [346, 8] on span "Save" at bounding box center [350, 9] width 10 height 6
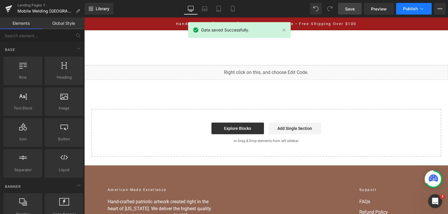
click at [407, 10] on span "Publish" at bounding box center [410, 8] width 15 height 5
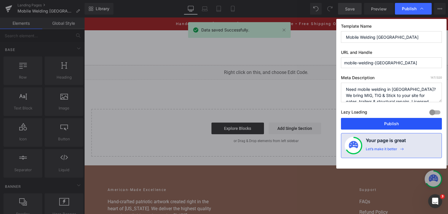
click at [379, 125] on button "Publish" at bounding box center [391, 124] width 101 height 12
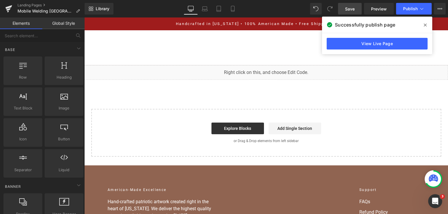
click at [252, 0] on div "You are previewing how the will restyle your page. You can not edit Elements in…" at bounding box center [224, 0] width 448 height 0
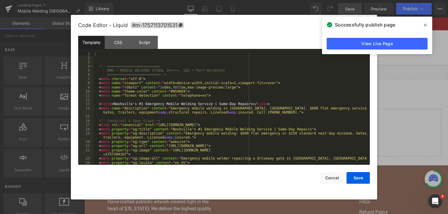
click at [230, 103] on div "<!-- ========================= NMA — MOBILE WELDING (FINAL 10++++, SEO + Perf H…" at bounding box center [231, 113] width 274 height 122
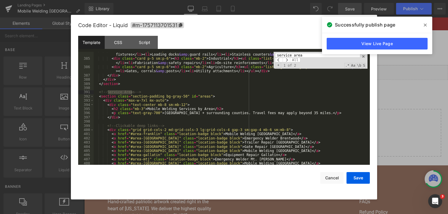
type input "service area"
click at [208, 100] on div "< div class = "card p-5 sm:p-6" > < h3 class = "mb-2" > Commercial </ h3 > < ul…" at bounding box center [231, 111] width 274 height 126
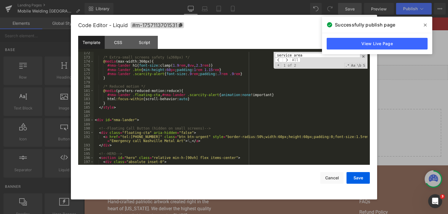
scroll to position [786, 0]
click at [129, 121] on div "/* Extra-small screens safety (≤360px) */ @ media (max-width:360px) { #nma-land…" at bounding box center [231, 112] width 274 height 122
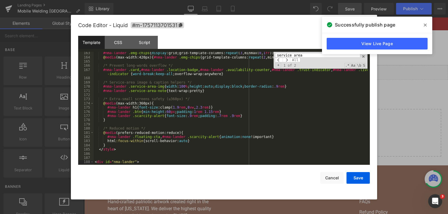
scroll to position [758, 0]
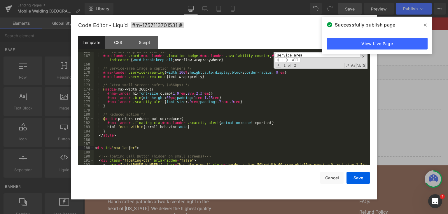
click at [121, 138] on div "/* Prevent long-words overflow */ #nma-lander .card , #nma-lander .location-bad…" at bounding box center [231, 113] width 274 height 126
click at [119, 133] on div "/* Prevent long-words overflow */ #nma-lander .card , #nma-lander .location-bad…" at bounding box center [231, 113] width 274 height 126
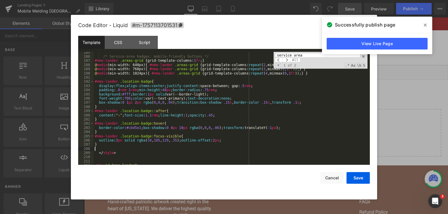
scroll to position [841, 0]
click at [360, 182] on button "Save" at bounding box center [357, 178] width 23 height 12
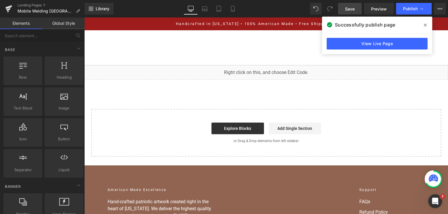
click at [210, 0] on div "You are previewing how the will restyle your page. You can not edit Elements in…" at bounding box center [224, 0] width 448 height 0
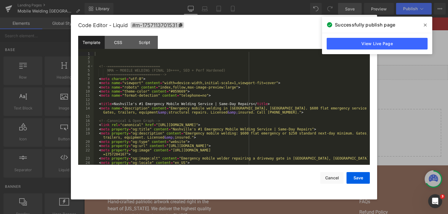
click at [214, 100] on div "<!-- ========================= NMA — MOBILE WELDING (FINAL 10++++, SEO + Perf H…" at bounding box center [231, 113] width 274 height 122
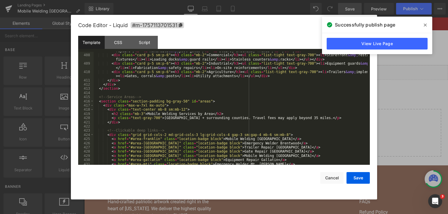
scroll to position [1945, 0]
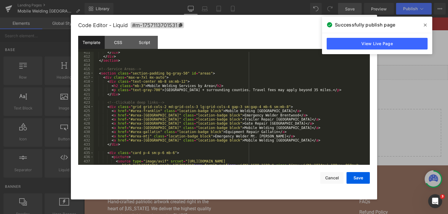
click at [157, 109] on div "</ div > </ div > </ section > <!-- Service Areas --> < section class = "sectio…" at bounding box center [231, 113] width 274 height 126
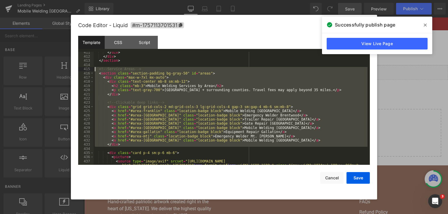
drag, startPoint x: 119, startPoint y: 148, endPoint x: 88, endPoint y: 69, distance: 84.9
click at [88, 69] on pre "411 412 413 414 415 416 417 418 419 420 421 422 423 424 425 426 427 428 429 430…" at bounding box center [224, 108] width 292 height 113
paste textarea
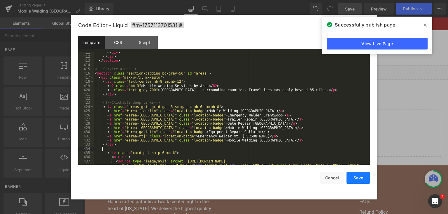
click at [357, 180] on button "Save" at bounding box center [357, 178] width 23 height 12
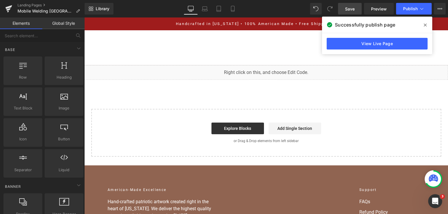
click at [354, 8] on span "Save" at bounding box center [350, 9] width 10 height 6
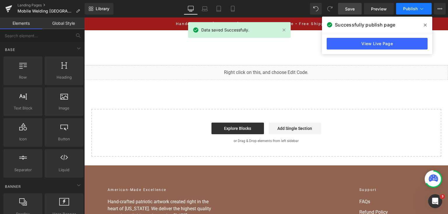
click at [421, 13] on button "Publish" at bounding box center [414, 9] width 36 height 12
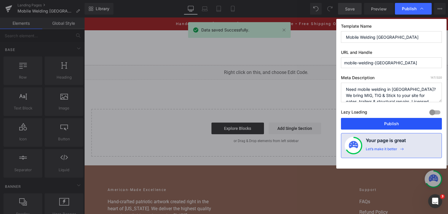
click at [401, 126] on button "Publish" at bounding box center [391, 124] width 101 height 12
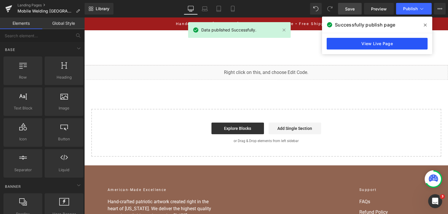
click at [400, 42] on link "View Live Page" at bounding box center [377, 44] width 101 height 12
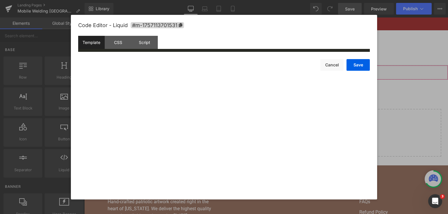
click at [221, 0] on div "You are previewing how the will restyle your page. You can not edit Elements in…" at bounding box center [224, 0] width 448 height 0
click at [222, 64] on div at bounding box center [232, 58] width 276 height 12
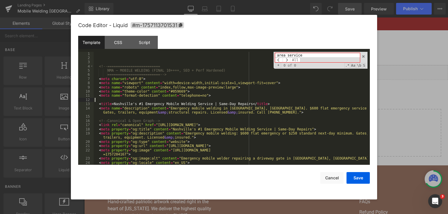
click at [298, 56] on input "area service" at bounding box center [317, 55] width 85 height 5
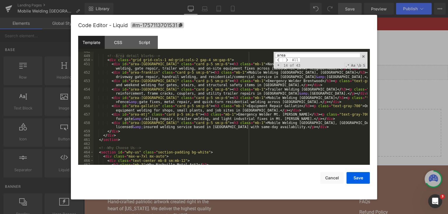
scroll to position [2118, 0]
type input "area"
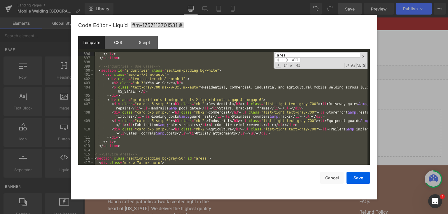
scroll to position [1860, 0]
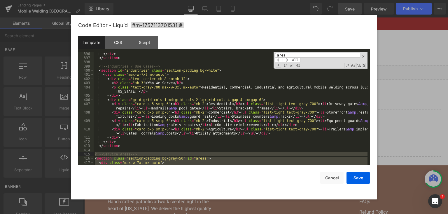
drag, startPoint x: 126, startPoint y: 139, endPoint x: 95, endPoint y: 156, distance: 35.4
click at [95, 156] on div "</ div > </ section > <!-- Industries / Use Cases --> < section id = "industrie…" at bounding box center [231, 113] width 274 height 122
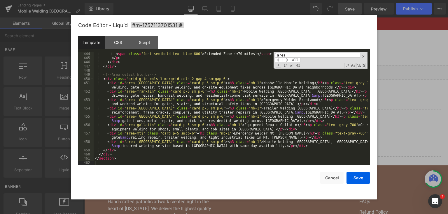
scroll to position [2099, 0]
click at [364, 180] on button "Save" at bounding box center [357, 178] width 23 height 12
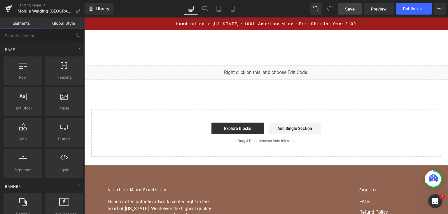
click at [354, 7] on span "Save" at bounding box center [350, 9] width 10 height 6
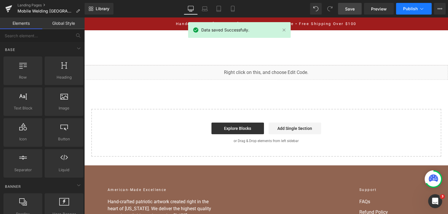
click at [406, 11] on button "Publish" at bounding box center [414, 9] width 36 height 12
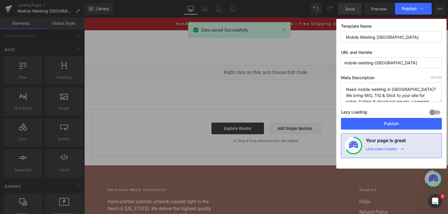
click at [392, 127] on button "Publish" at bounding box center [391, 124] width 101 height 12
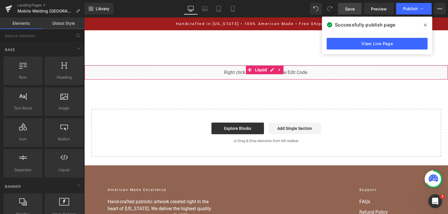
click at [256, 0] on div "You are previewing how the will restyle your page. You can not edit Elements in…" at bounding box center [224, 0] width 448 height 0
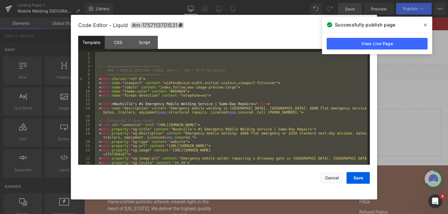
click at [282, 87] on div "<!-- ========================= NMA — MOBILE WELDING (FINAL 10++++, SEO + Perf H…" at bounding box center [231, 108] width 274 height 113
